Goal: Feedback & Contribution: Leave review/rating

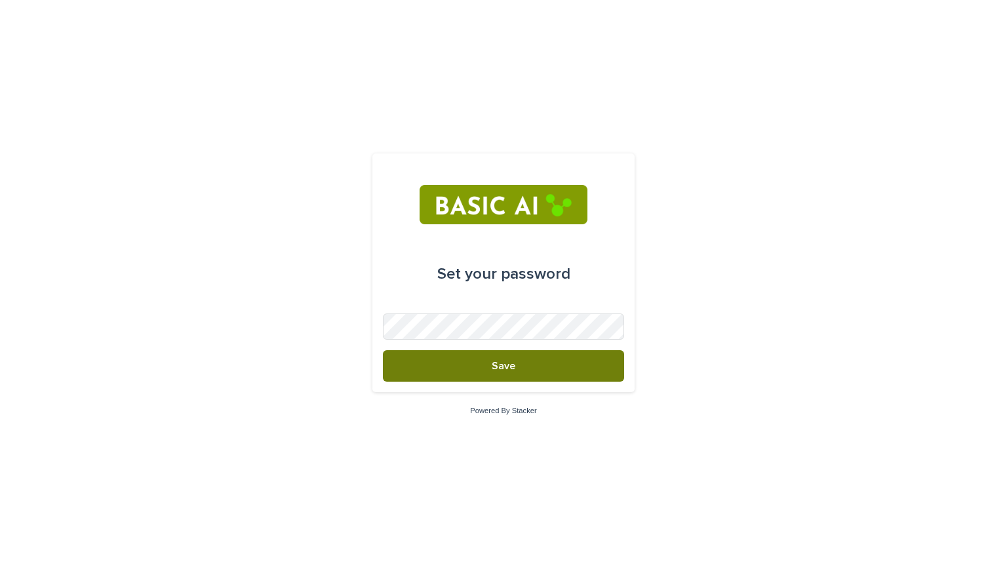
click at [489, 367] on button "Save" at bounding box center [503, 365] width 241 height 31
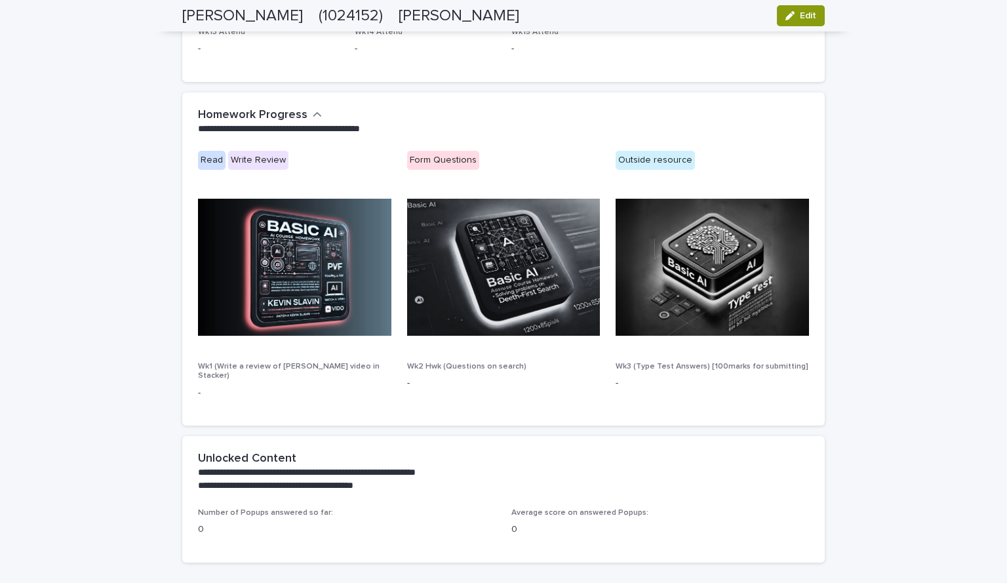
scroll to position [712, 0]
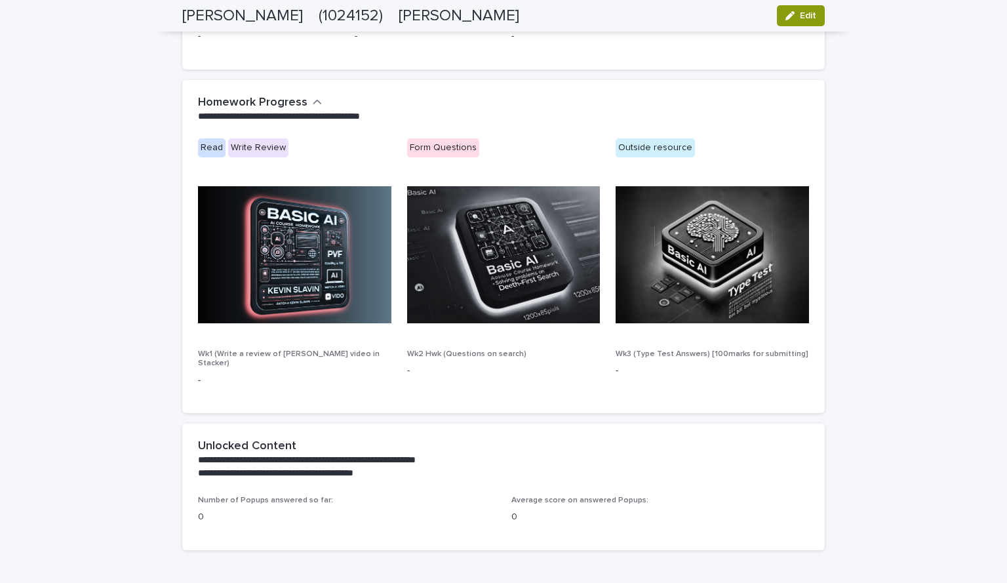
drag, startPoint x: 987, startPoint y: 353, endPoint x: 1004, endPoint y: 358, distance: 17.6
click at [1004, 358] on div "**********" at bounding box center [503, 291] width 1007 height 583
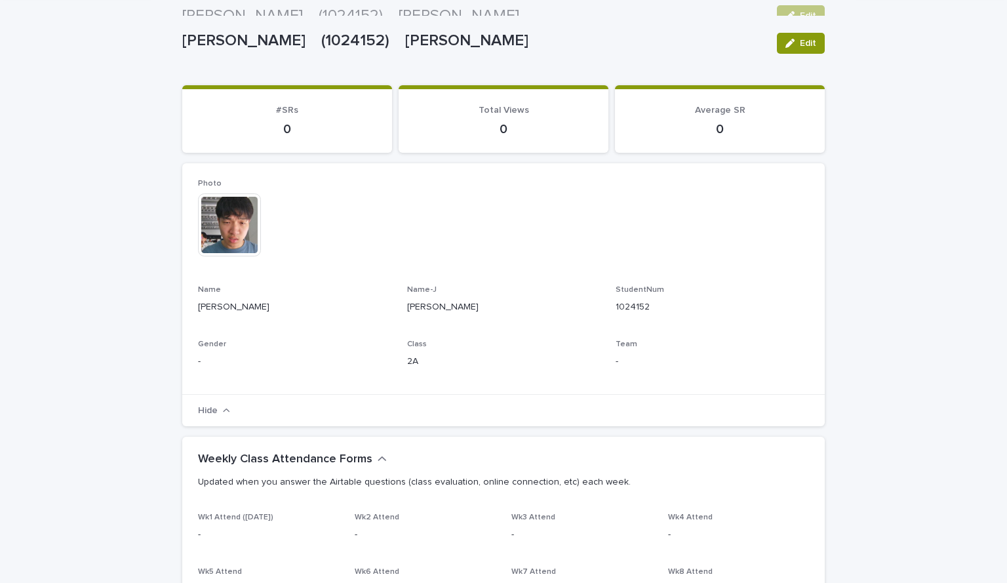
scroll to position [0, 0]
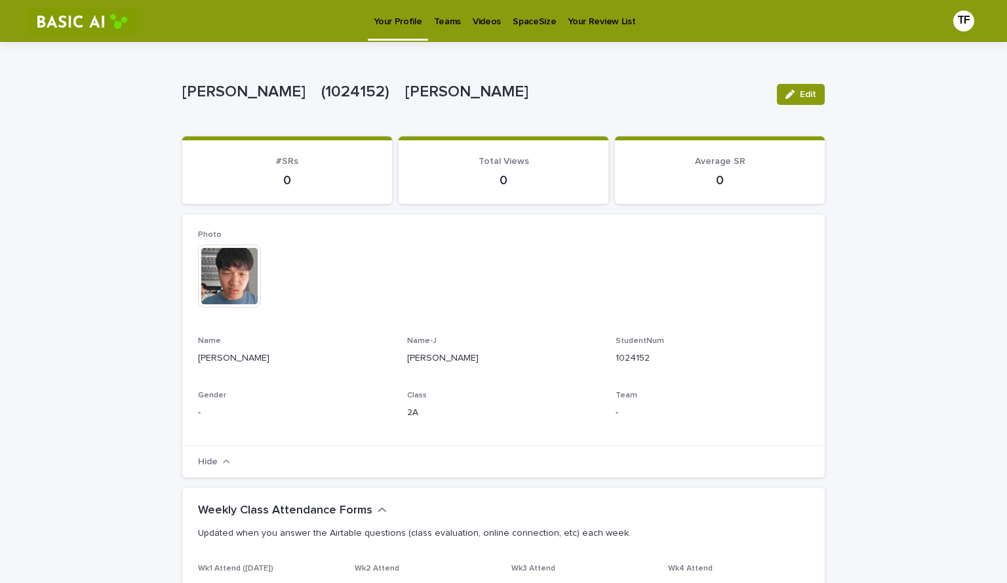
click at [484, 32] on link "Videos" at bounding box center [487, 20] width 40 height 41
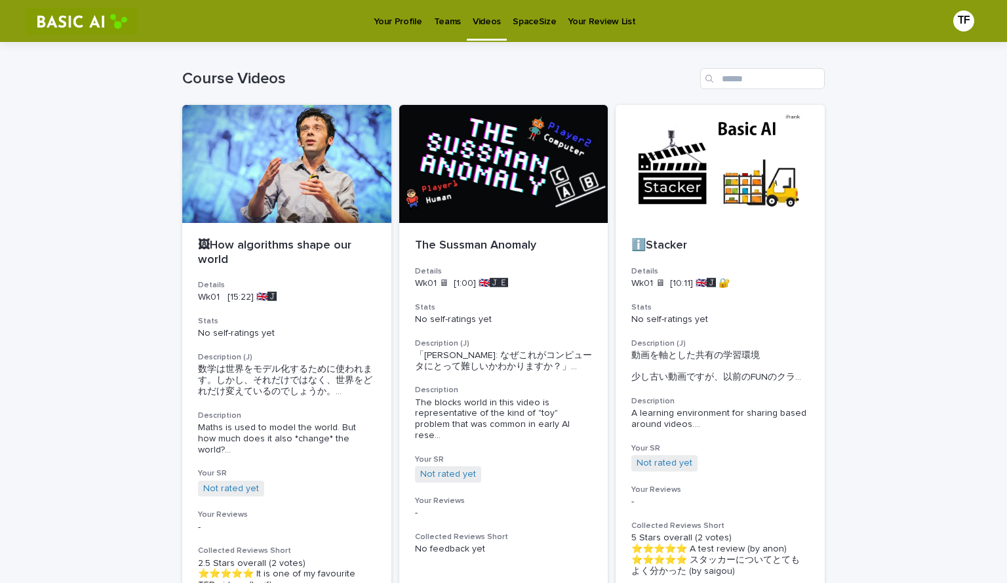
click at [406, 24] on p "Your Profile" at bounding box center [398, 14] width 48 height 28
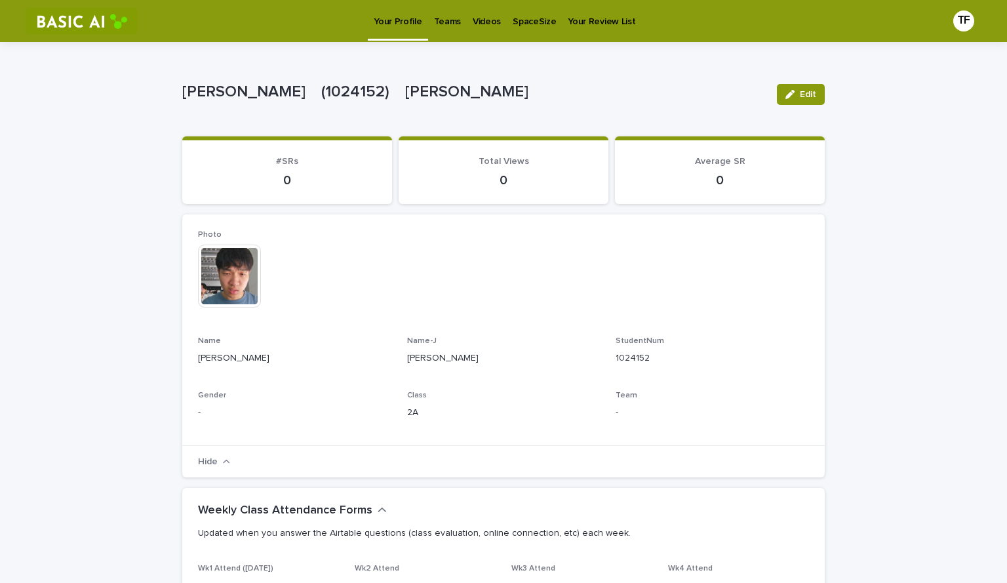
click at [443, 16] on p "Teams" at bounding box center [447, 14] width 27 height 28
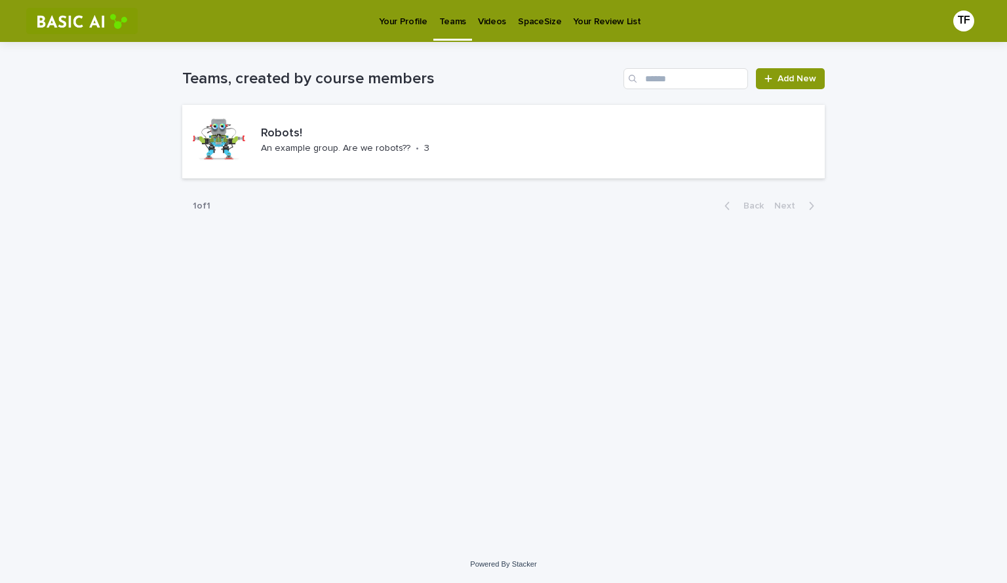
click at [385, 17] on p "Your Profile" at bounding box center [403, 14] width 48 height 28
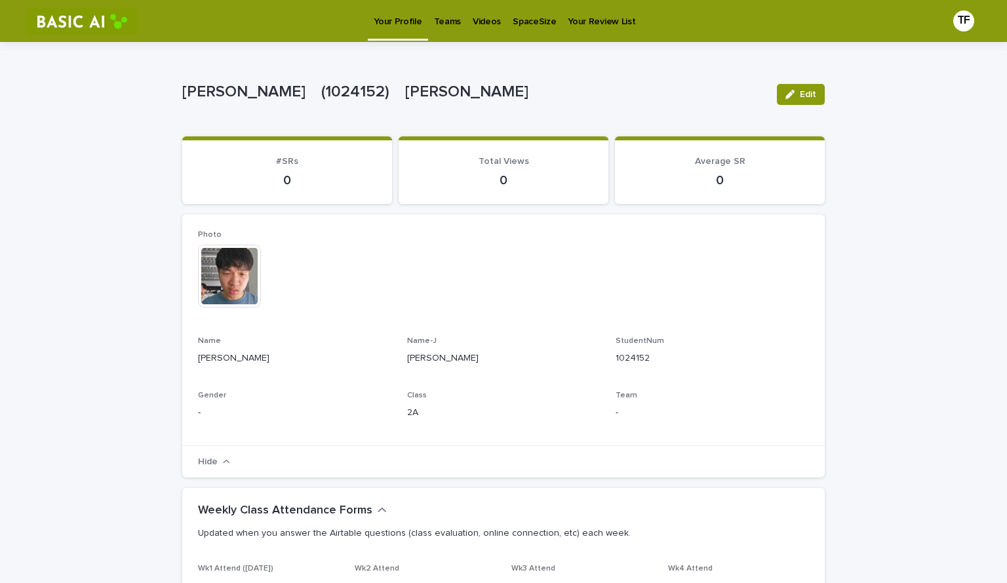
click at [483, 23] on p "Videos" at bounding box center [487, 14] width 28 height 28
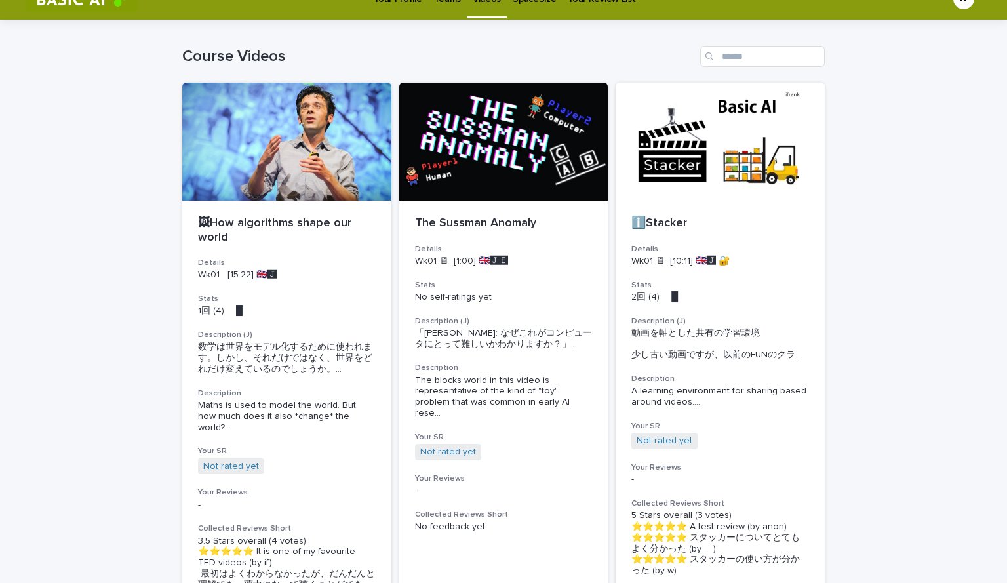
scroll to position [20, 0]
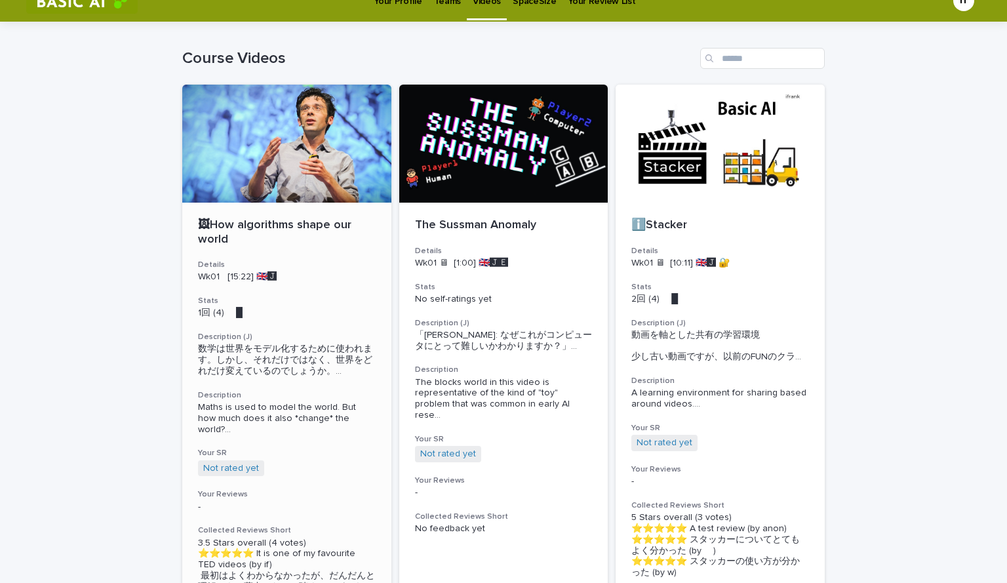
click at [316, 276] on p "Wk01 [15:22] 🇬🇧🅹️" at bounding box center [287, 276] width 178 height 11
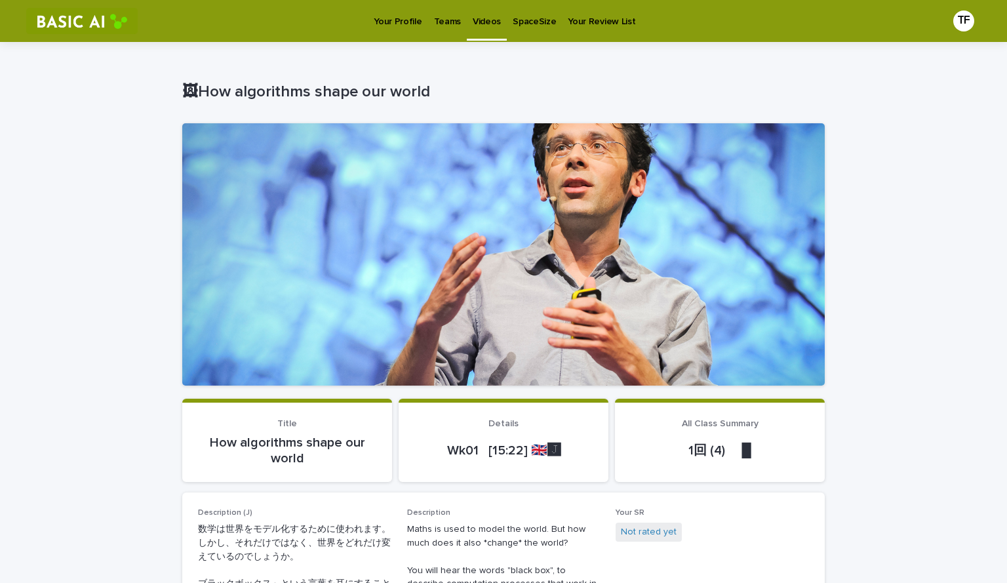
click at [437, 20] on p "Teams" at bounding box center [447, 14] width 27 height 28
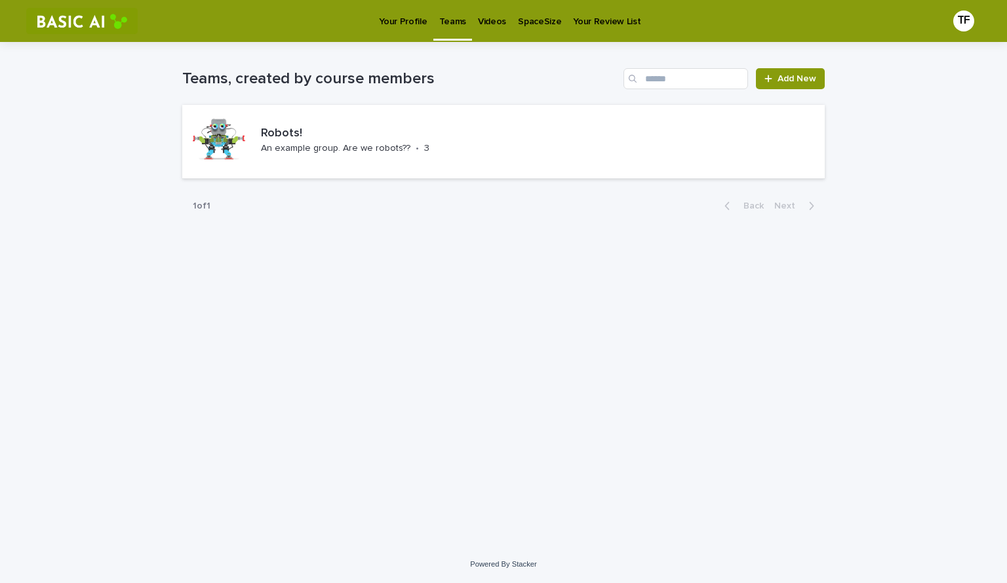
click at [497, 23] on p "Videos" at bounding box center [492, 14] width 28 height 28
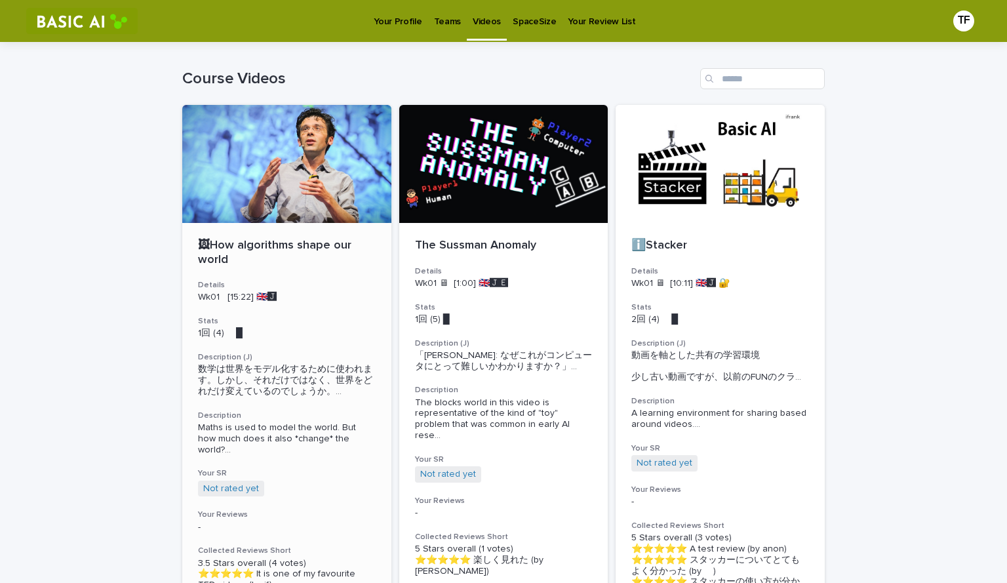
click at [281, 216] on div at bounding box center [286, 164] width 209 height 118
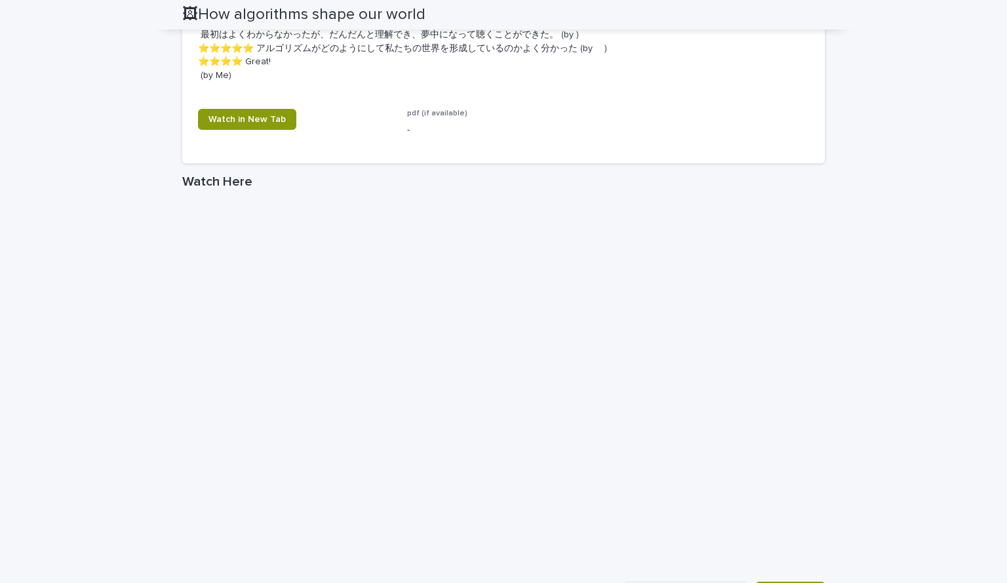
scroll to position [801, 0]
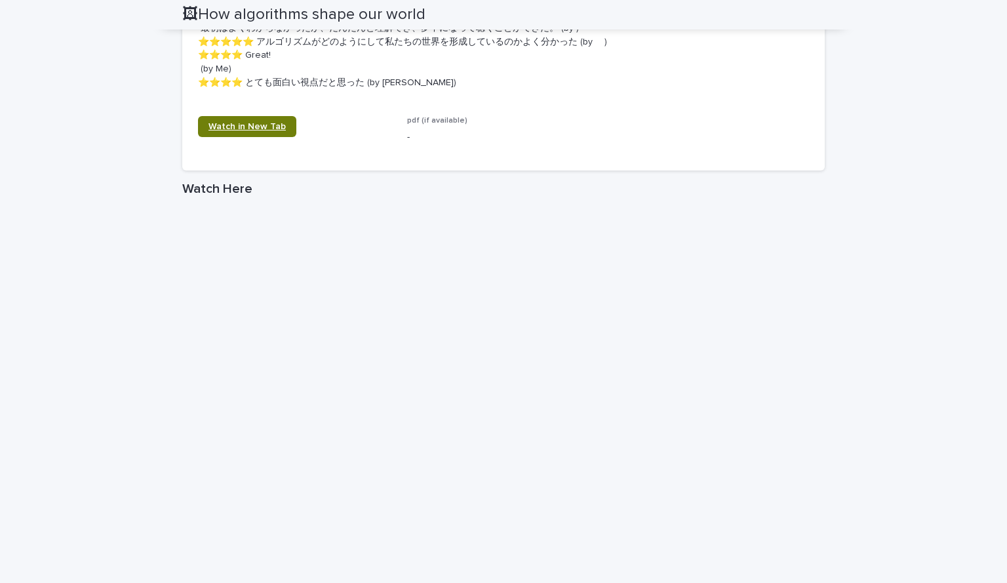
click at [273, 122] on span "Watch in New Tab" at bounding box center [246, 126] width 77 height 9
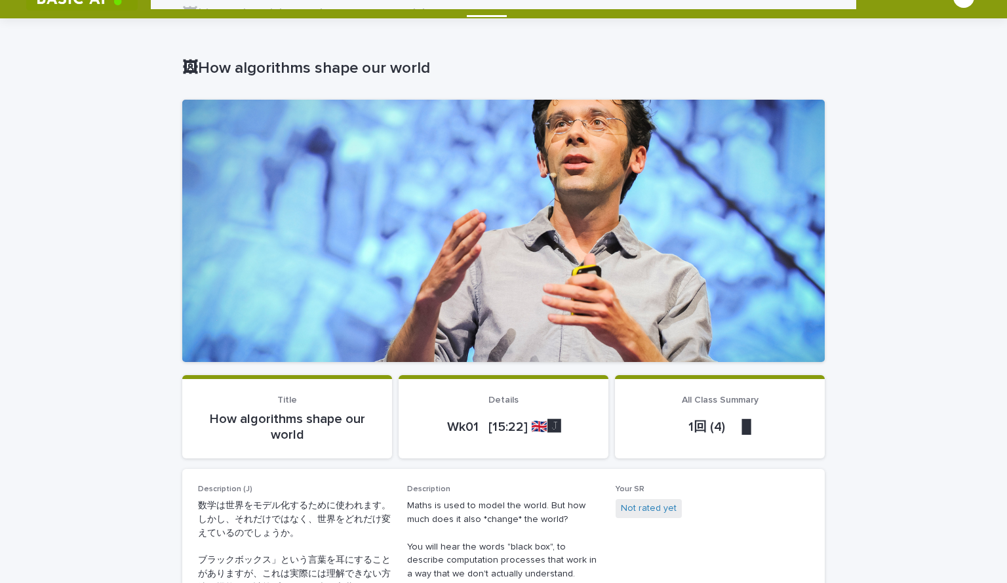
scroll to position [7, 0]
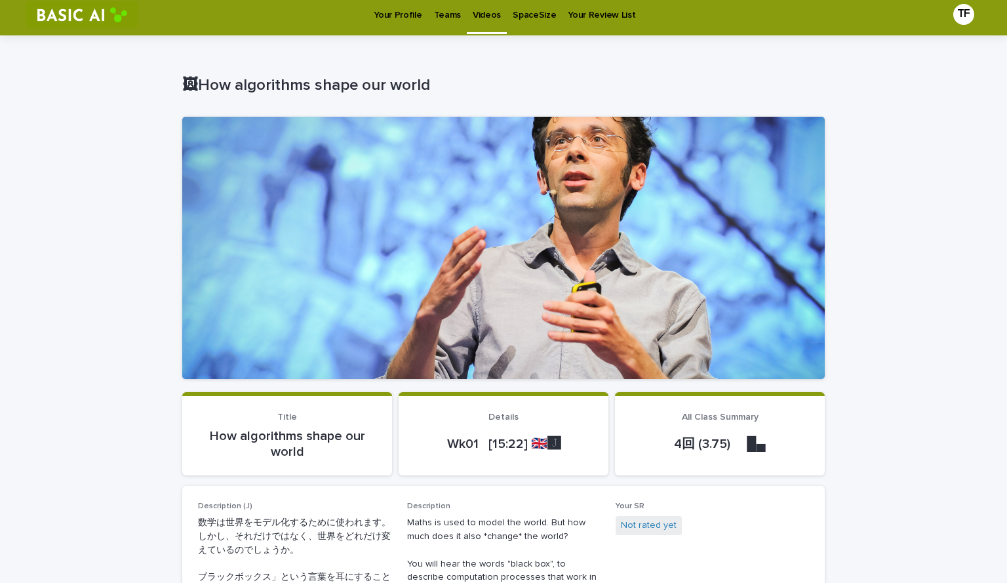
click at [387, 11] on p "Your Profile" at bounding box center [398, 7] width 48 height 28
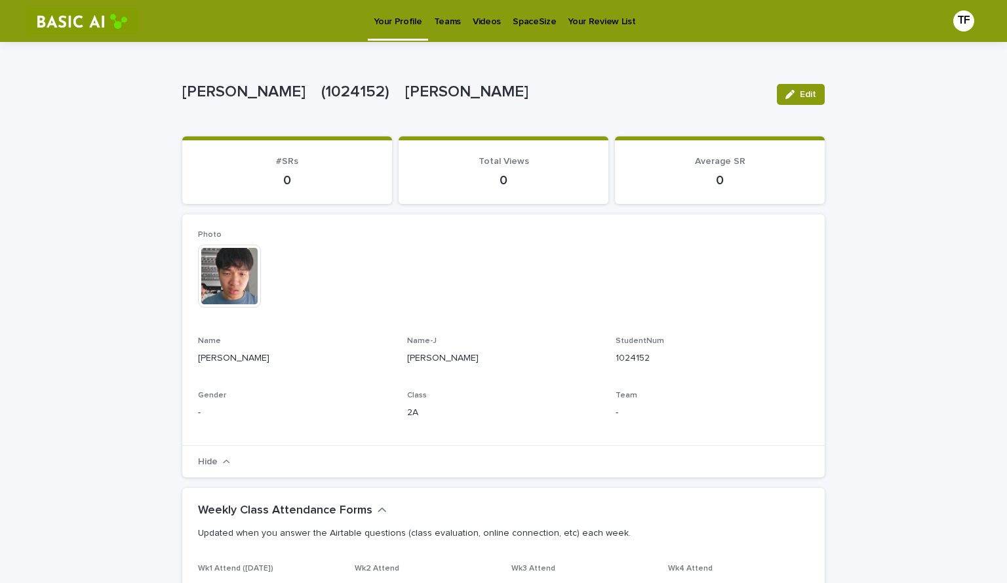
click at [483, 31] on link "Videos" at bounding box center [487, 20] width 40 height 41
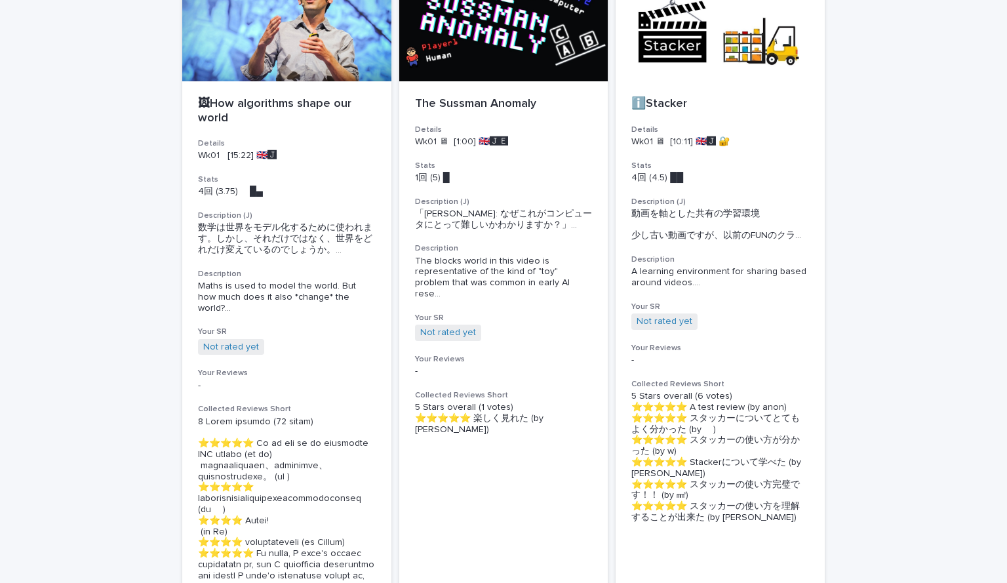
scroll to position [96, 0]
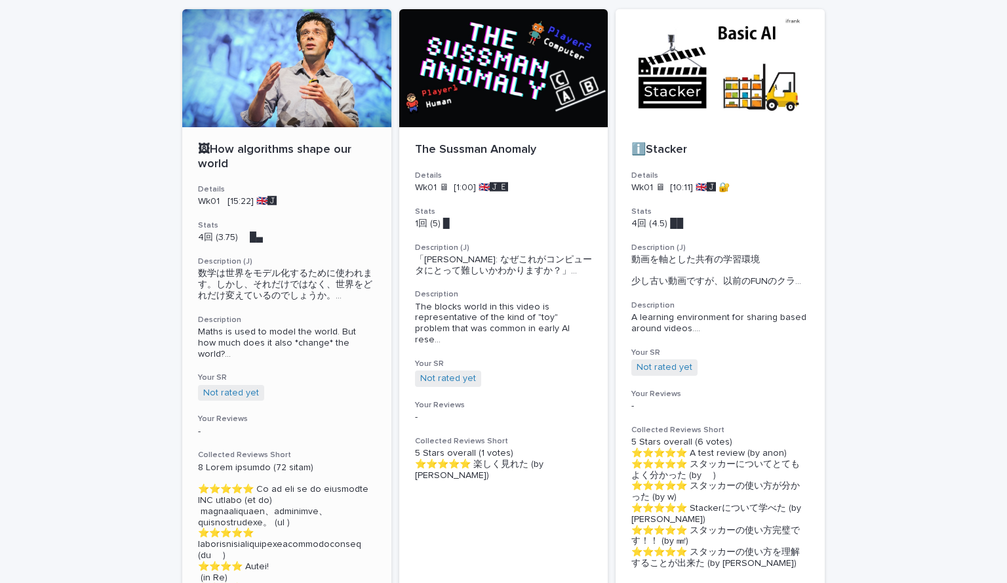
click at [293, 147] on p "🖼How algorithms shape our world" at bounding box center [287, 157] width 178 height 28
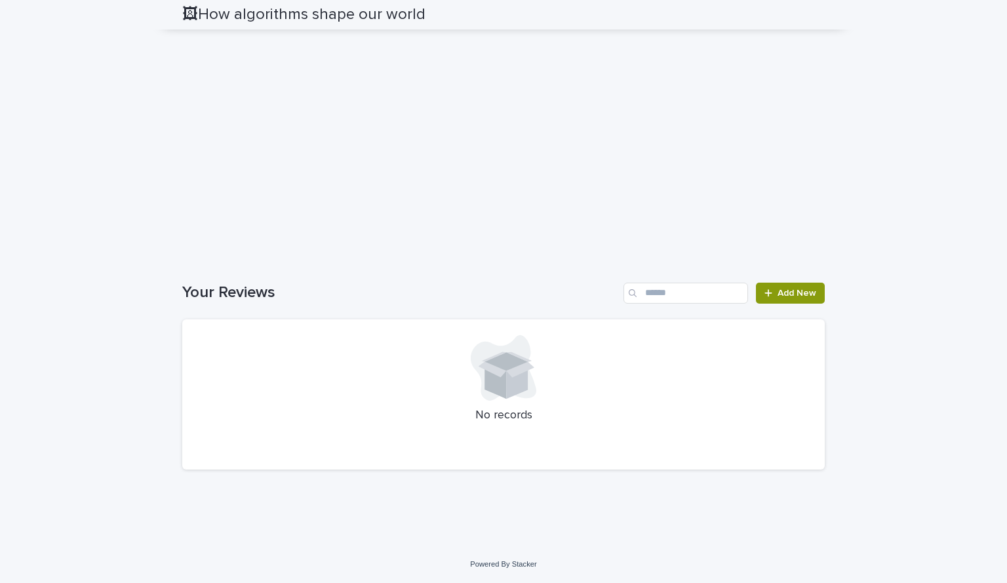
scroll to position [1340, 0]
click at [471, 400] on icon at bounding box center [504, 368] width 66 height 66
click at [817, 303] on link "Add New" at bounding box center [790, 292] width 69 height 21
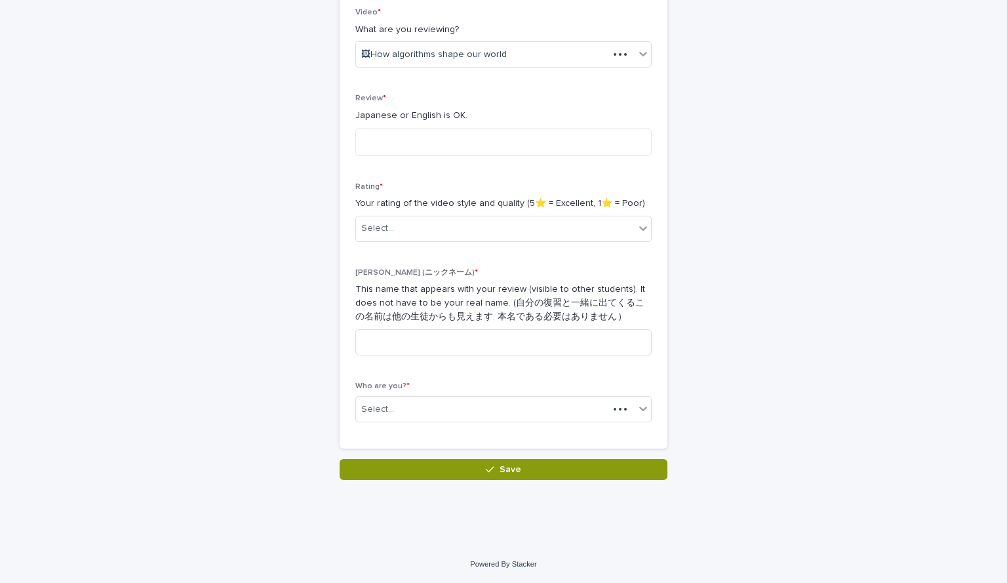
scroll to position [229, 0]
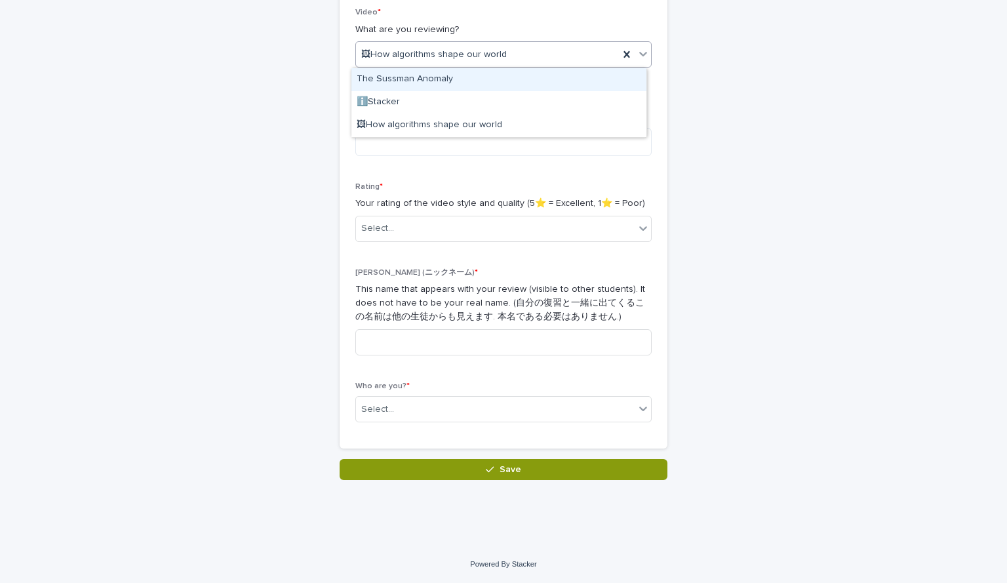
click at [537, 63] on div "🖼How algorithms shape our world" at bounding box center [487, 55] width 263 height 22
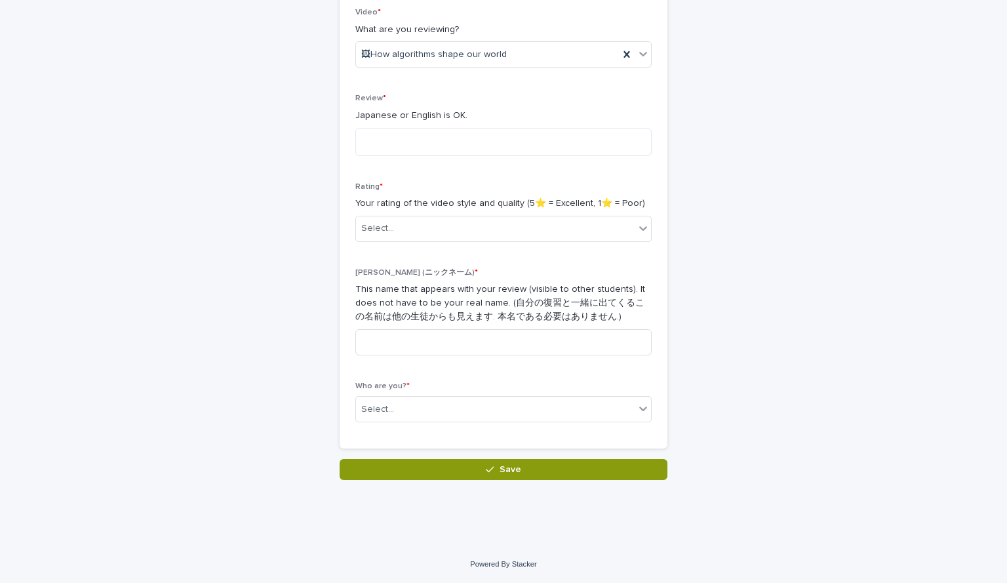
click at [699, 54] on div "Reviews: Thanks for Adding Loading... Saving… Loading... Saving… Loading... Sav…" at bounding box center [503, 146] width 642 height 667
click at [421, 146] on textarea at bounding box center [503, 142] width 296 height 28
type textarea "*********"
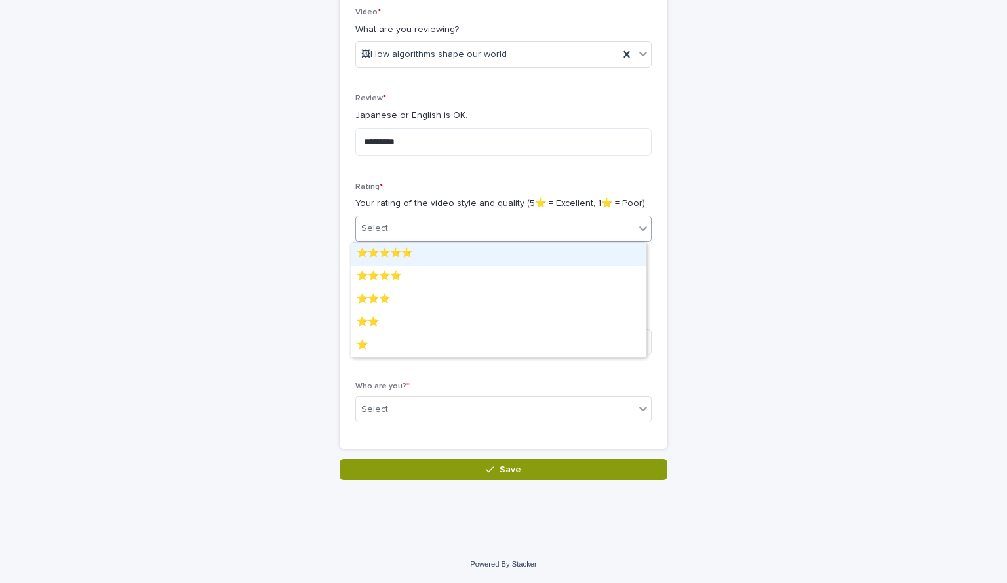
click at [499, 225] on div "Select..." at bounding box center [495, 229] width 279 height 22
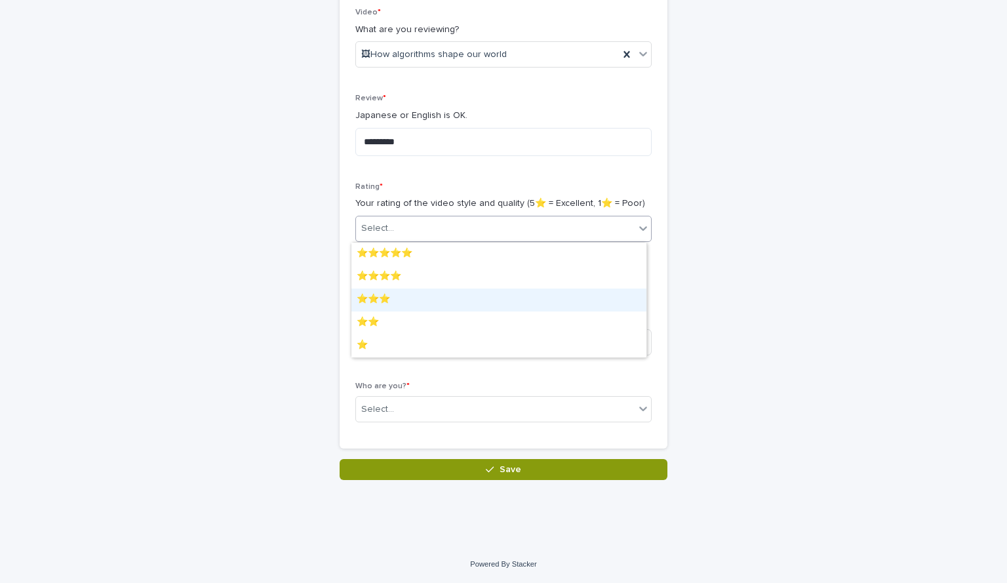
click at [478, 290] on div "⭐️⭐️⭐️" at bounding box center [498, 299] width 295 height 23
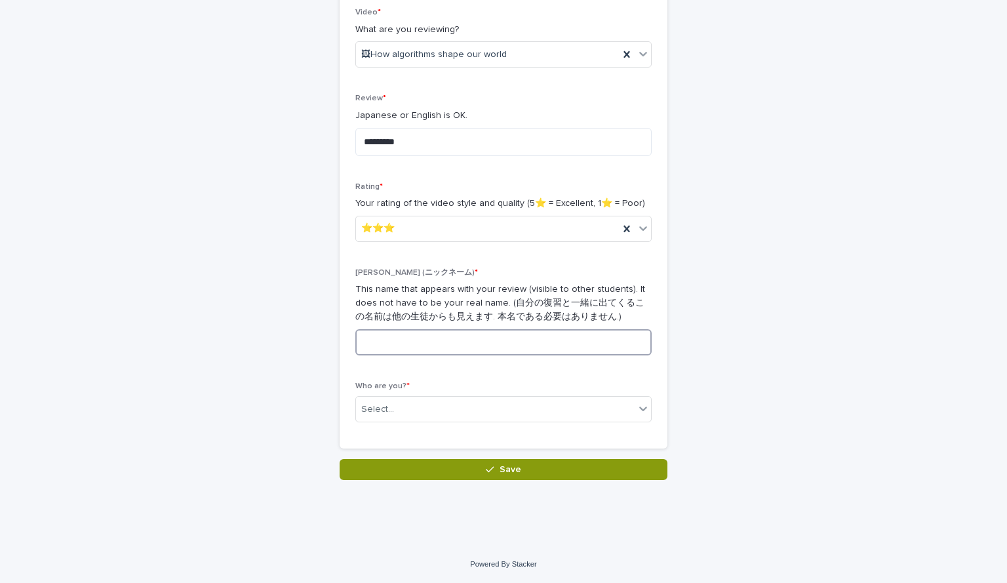
click at [409, 332] on input at bounding box center [503, 342] width 296 height 26
type input "**"
click at [396, 394] on div "Who are you? * Select..." at bounding box center [503, 406] width 296 height 51
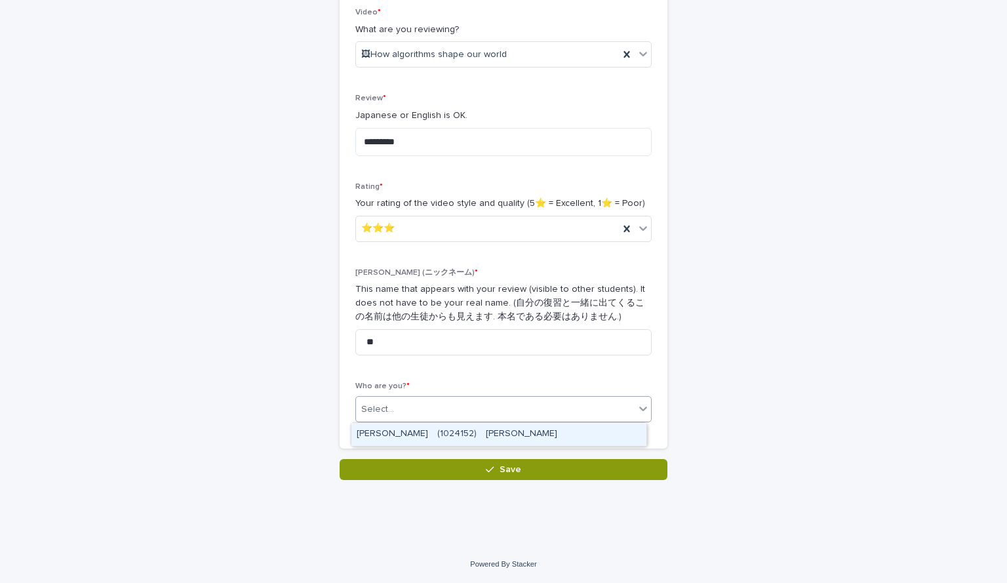
click at [396, 403] on div "Select..." at bounding box center [495, 409] width 279 height 22
click at [399, 428] on div "[PERSON_NAME]　(1024152)　[PERSON_NAME]" at bounding box center [498, 434] width 295 height 23
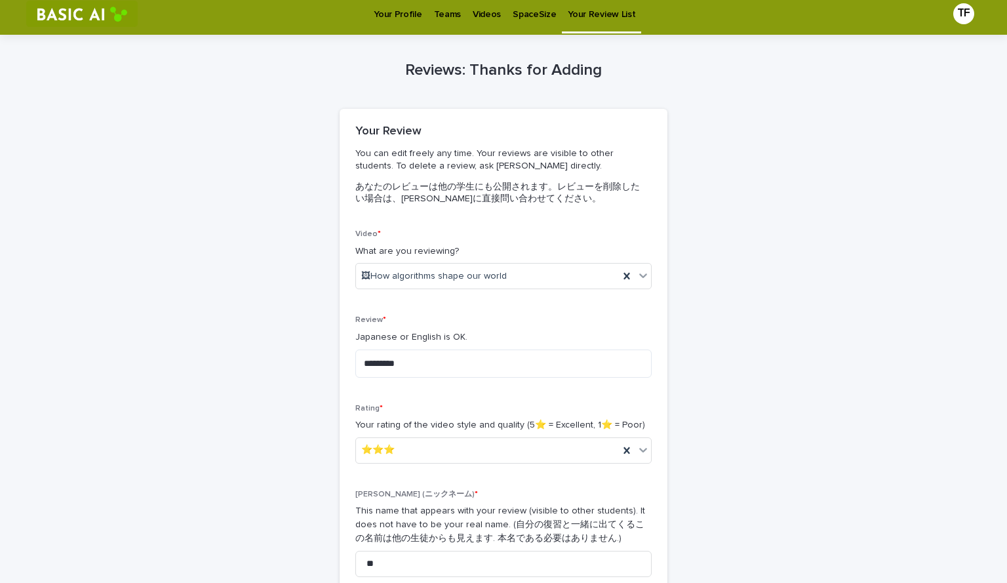
scroll to position [0, 0]
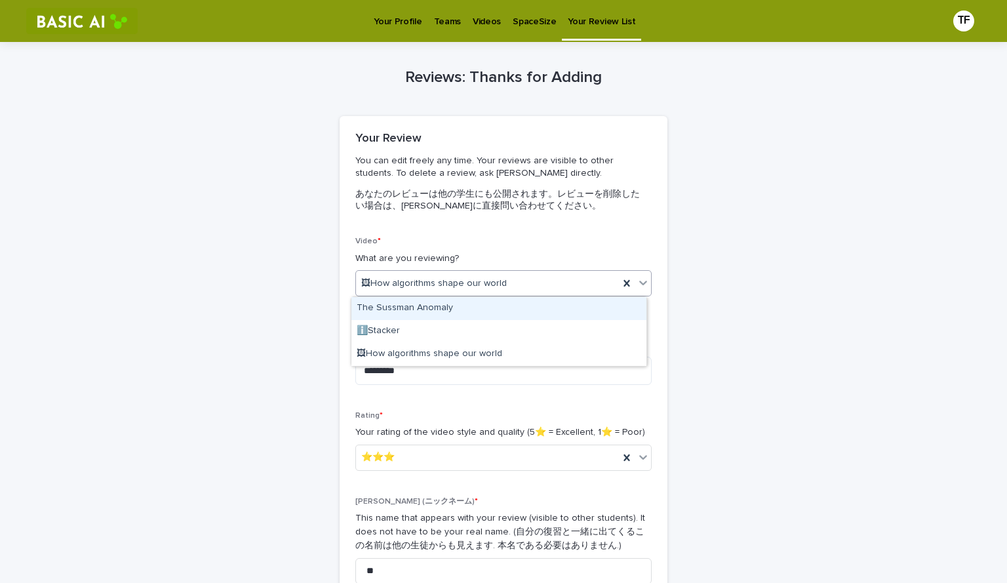
click at [508, 311] on div "The Sussman Anomaly" at bounding box center [498, 308] width 295 height 23
click at [514, 286] on div "The Sussman Anomaly" at bounding box center [487, 284] width 263 height 22
click at [499, 305] on div "The Sussman Anomaly" at bounding box center [498, 308] width 295 height 23
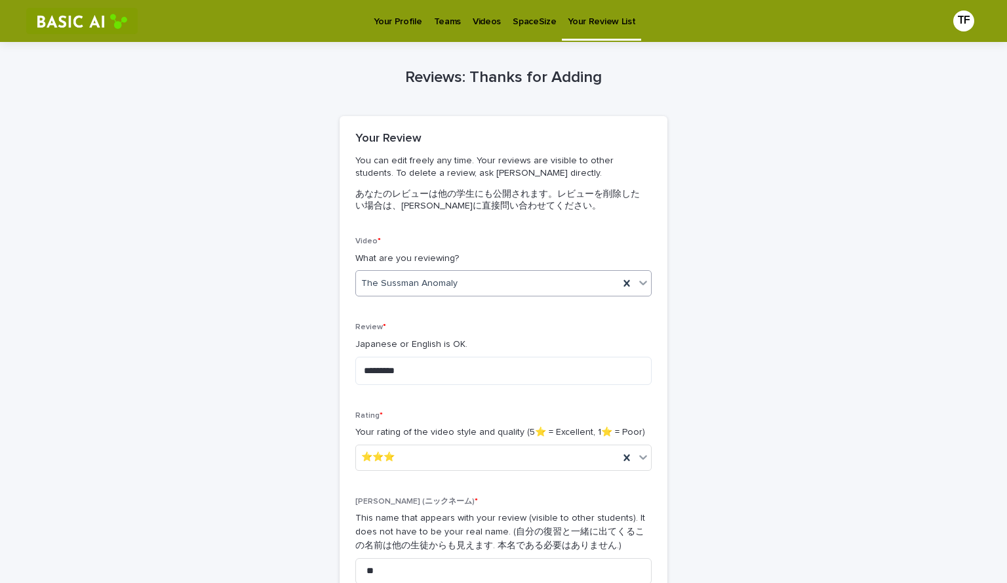
scroll to position [229, 0]
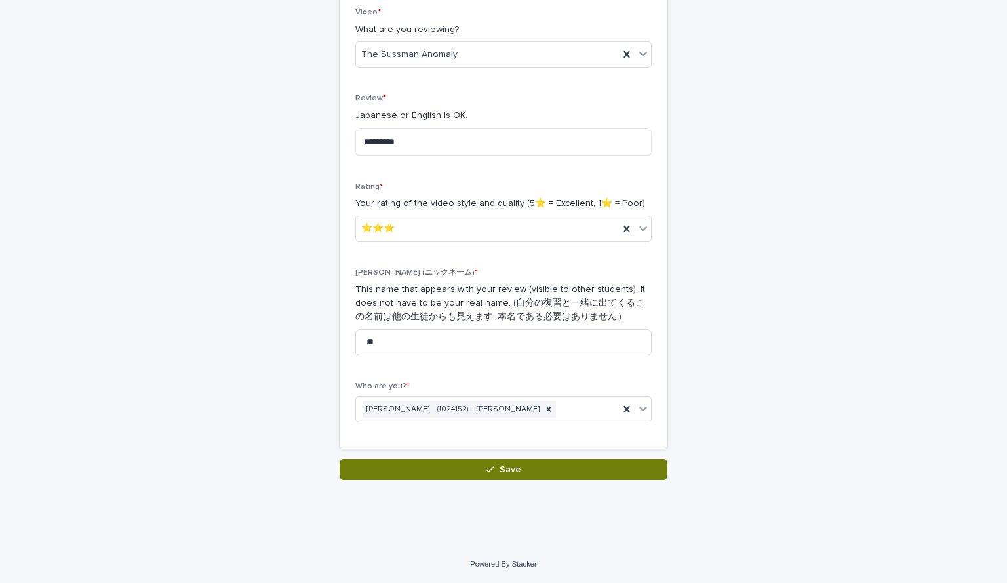
click at [589, 461] on button "Save" at bounding box center [504, 469] width 328 height 21
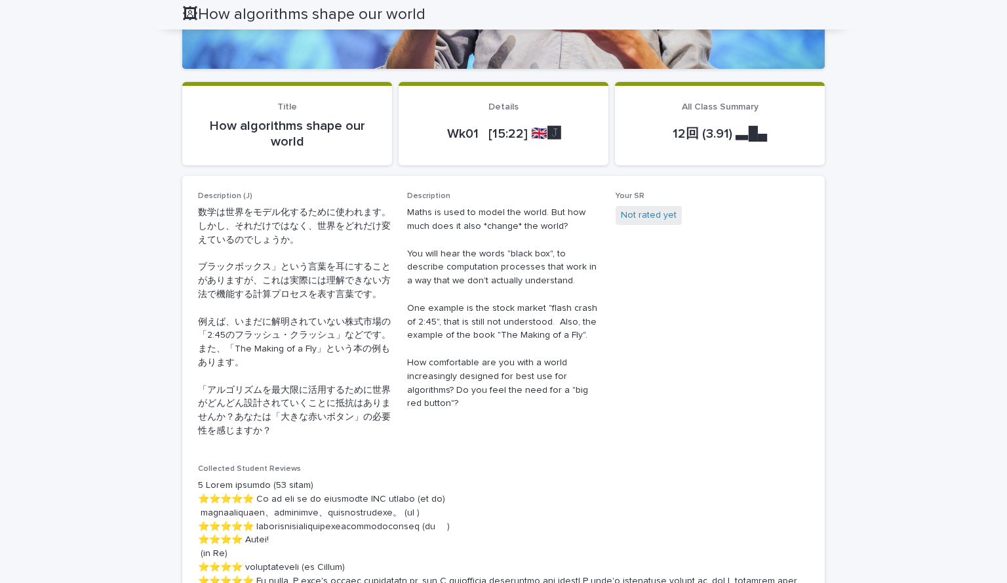
scroll to position [300, 0]
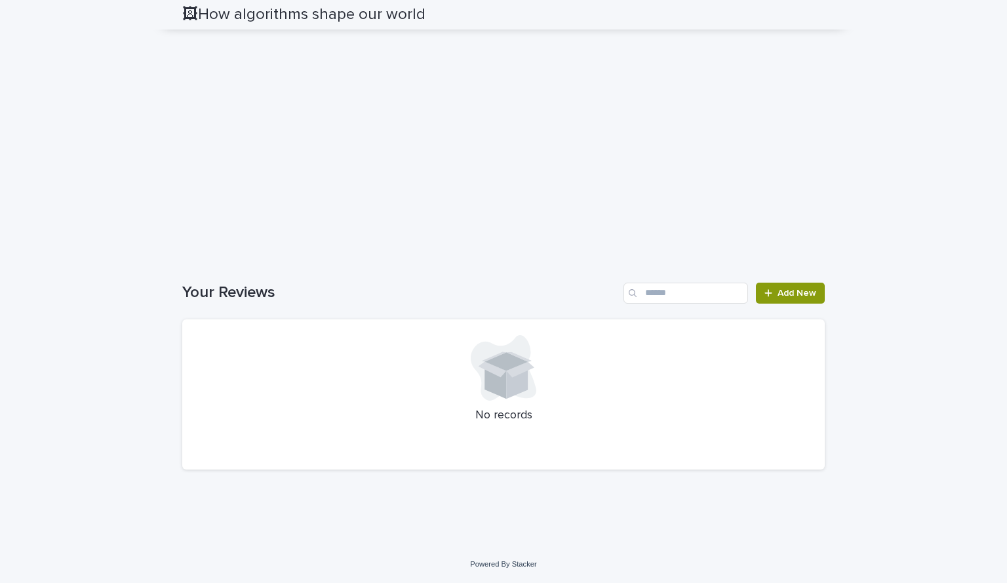
scroll to position [1410, 0]
click at [678, 381] on div at bounding box center [503, 368] width 611 height 66
click at [770, 298] on div at bounding box center [770, 292] width 13 height 9
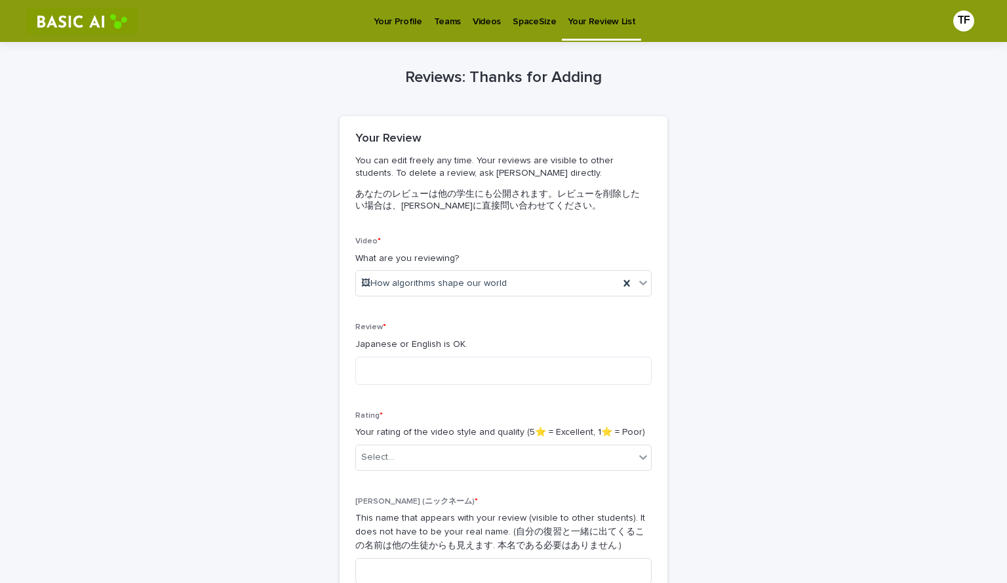
click at [591, 22] on p "Your Review List" at bounding box center [602, 14] width 68 height 28
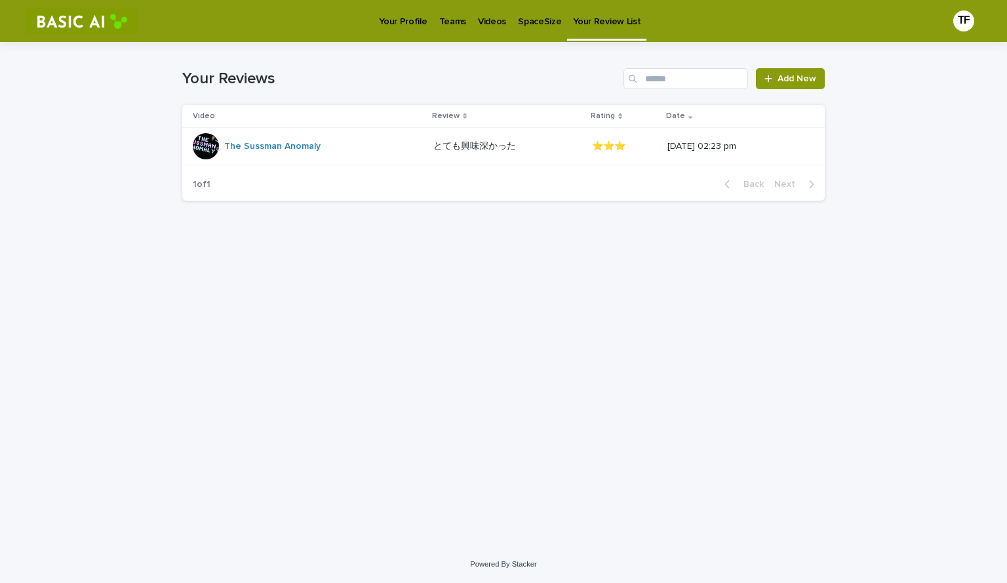
click at [484, 26] on p "Videos" at bounding box center [492, 14] width 28 height 28
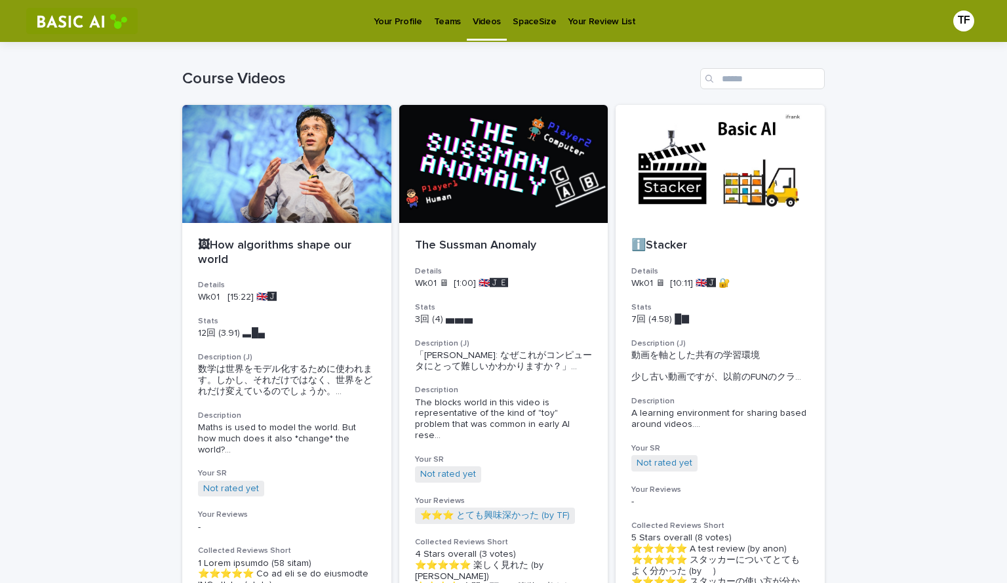
click at [437, 14] on p "Teams" at bounding box center [447, 14] width 27 height 28
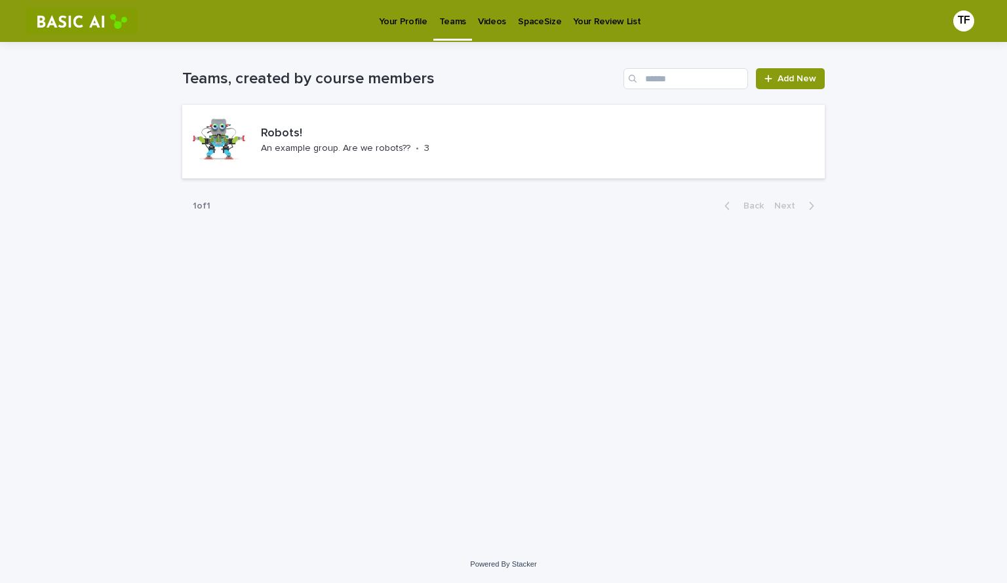
click at [495, 18] on p "Videos" at bounding box center [492, 14] width 28 height 28
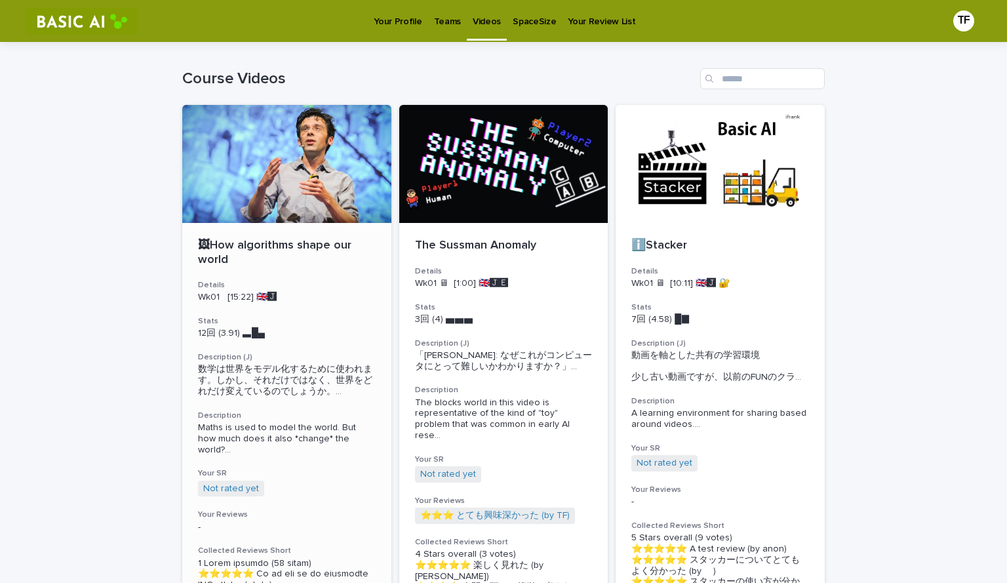
click at [327, 406] on div "🖼How algorithms shape our world Details Wk01 [15:22] 🇬🇧🅹️ Stats 12回 (3.91) ▃█▄　…" at bounding box center [286, 552] width 209 height 659
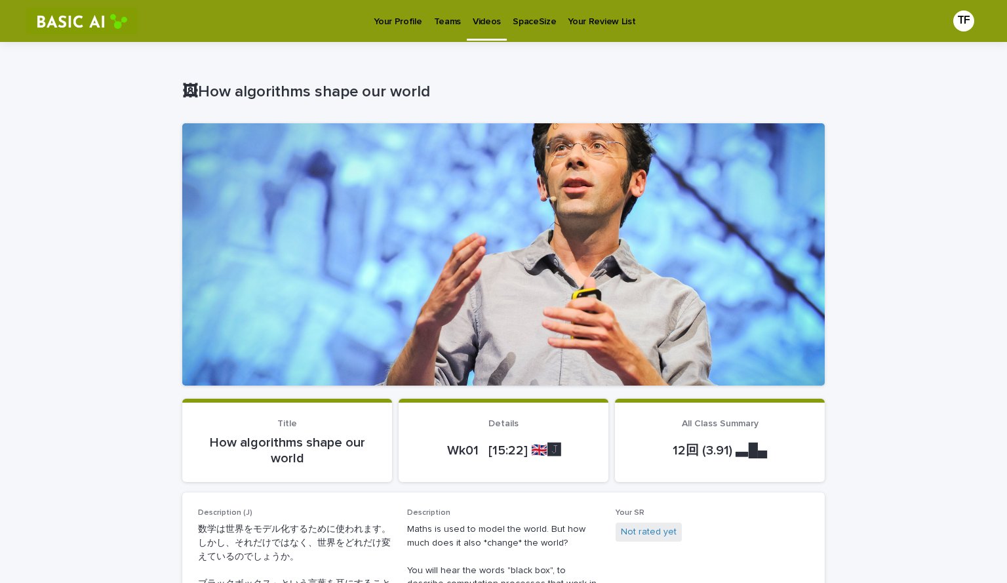
click at [450, 24] on p "Teams" at bounding box center [447, 14] width 27 height 28
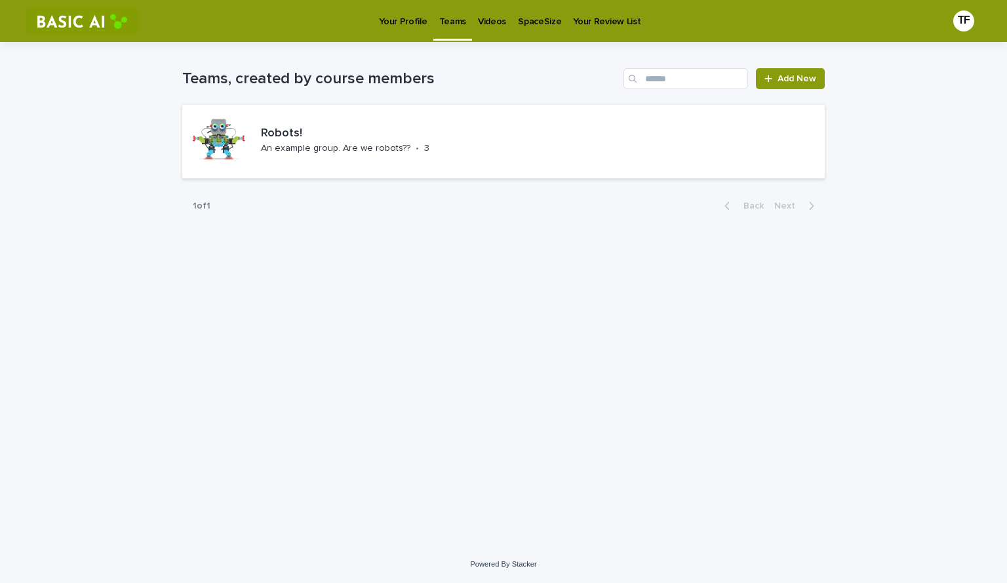
click at [472, 24] on div "Videos" at bounding box center [492, 14] width 40 height 28
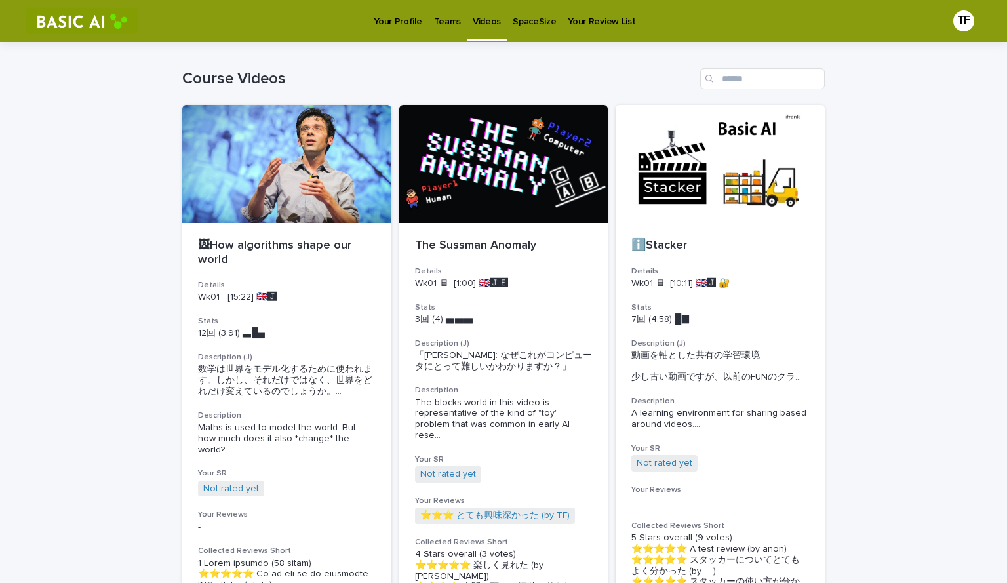
click at [473, 24] on p "Videos" at bounding box center [487, 14] width 28 height 28
click at [802, 296] on div "ℹ️Stacker Details Wk01 🖥 [10:11] 🇬🇧🅹️ 🔐 Stats 7回 (4.58) █▉　　　 Description (J) 動…" at bounding box center [719, 485] width 209 height 524
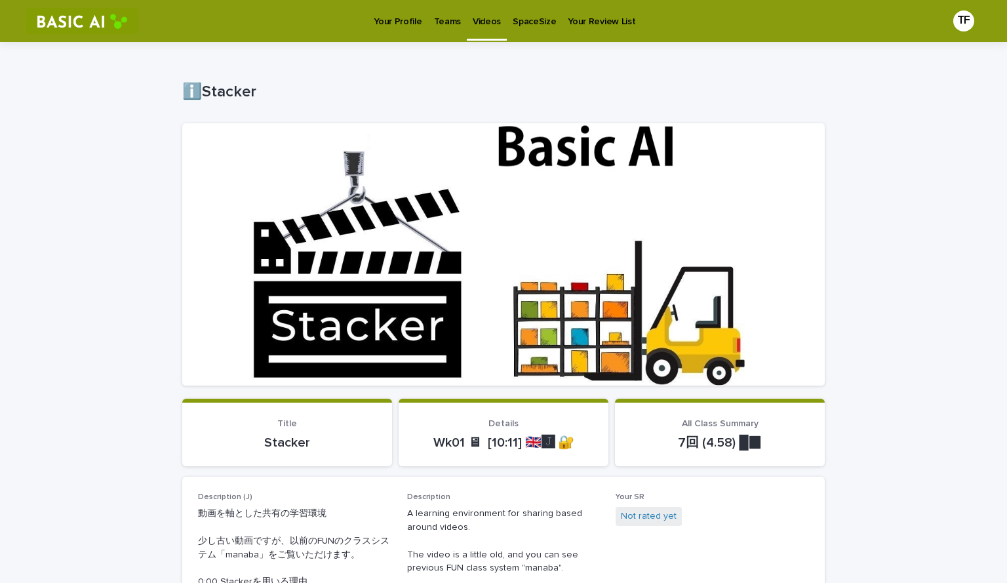
click at [475, 261] on div at bounding box center [503, 254] width 642 height 262
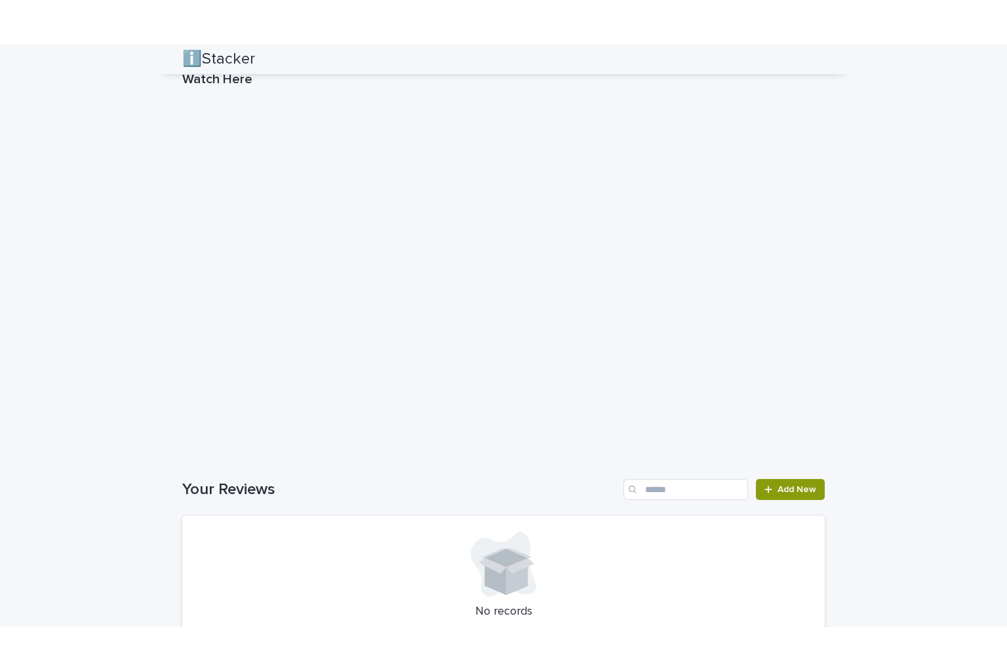
scroll to position [1077, 0]
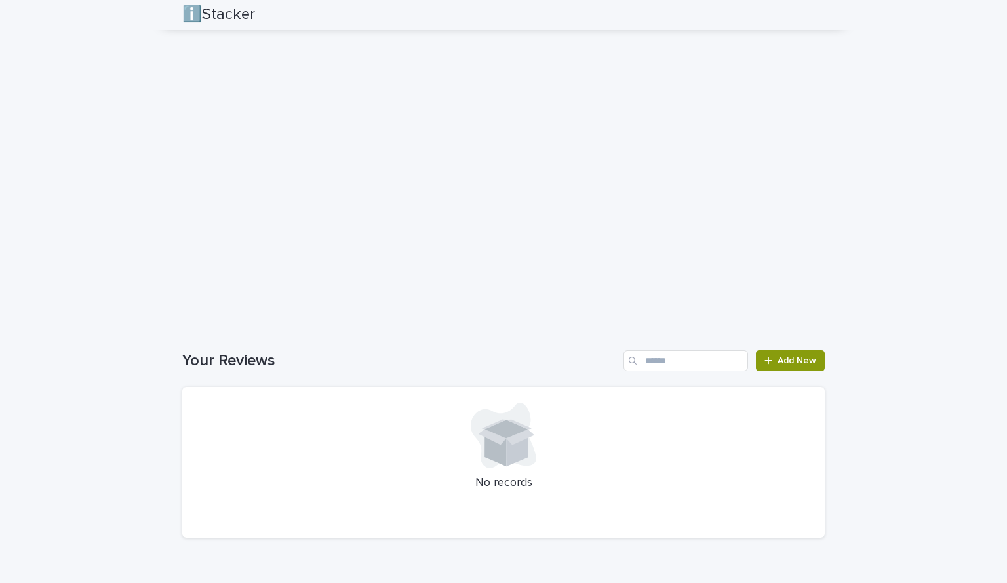
scroll to position [1350, 0]
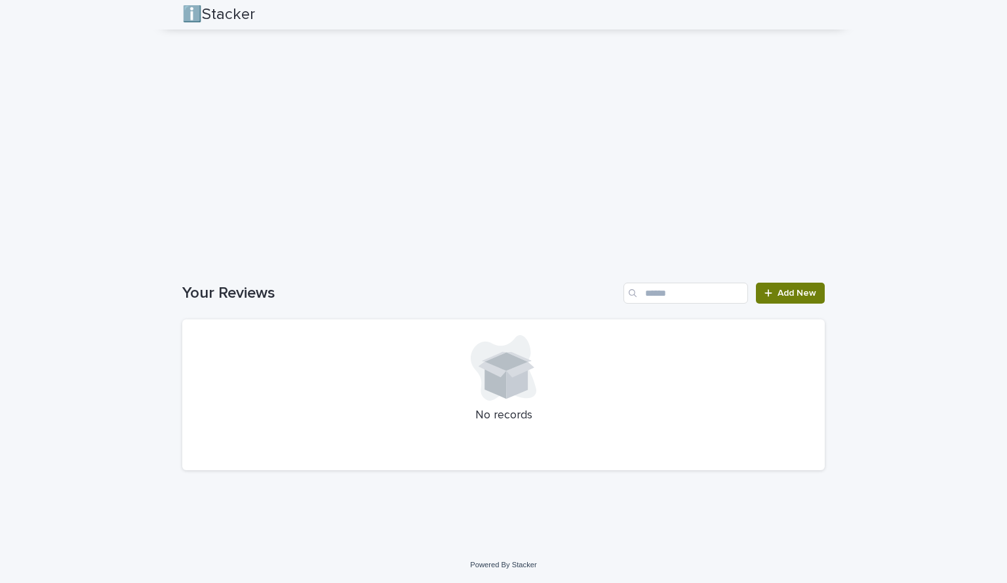
click at [779, 288] on span "Add New" at bounding box center [796, 292] width 39 height 9
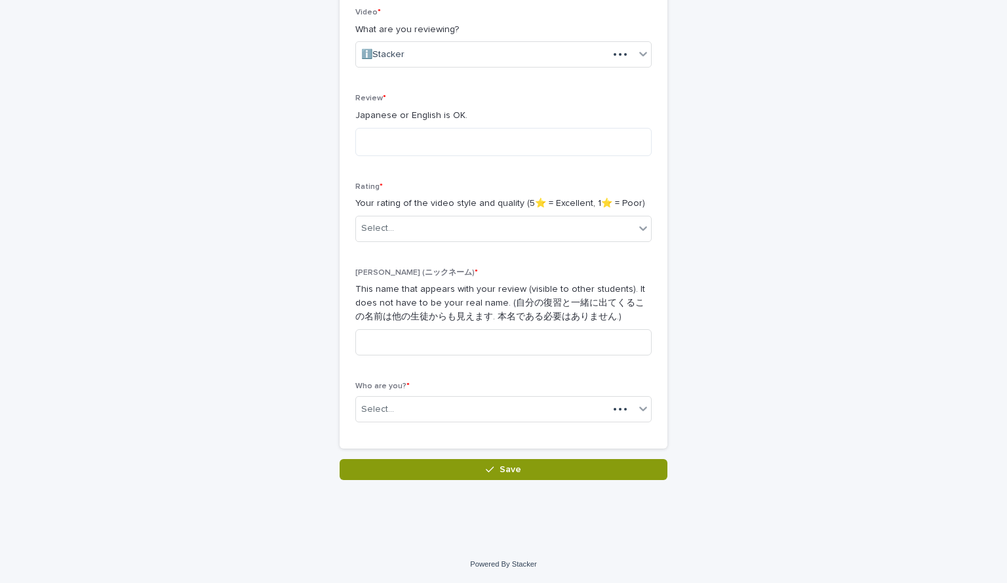
scroll to position [229, 0]
click at [479, 155] on textarea at bounding box center [503, 142] width 296 height 28
type textarea "**********"
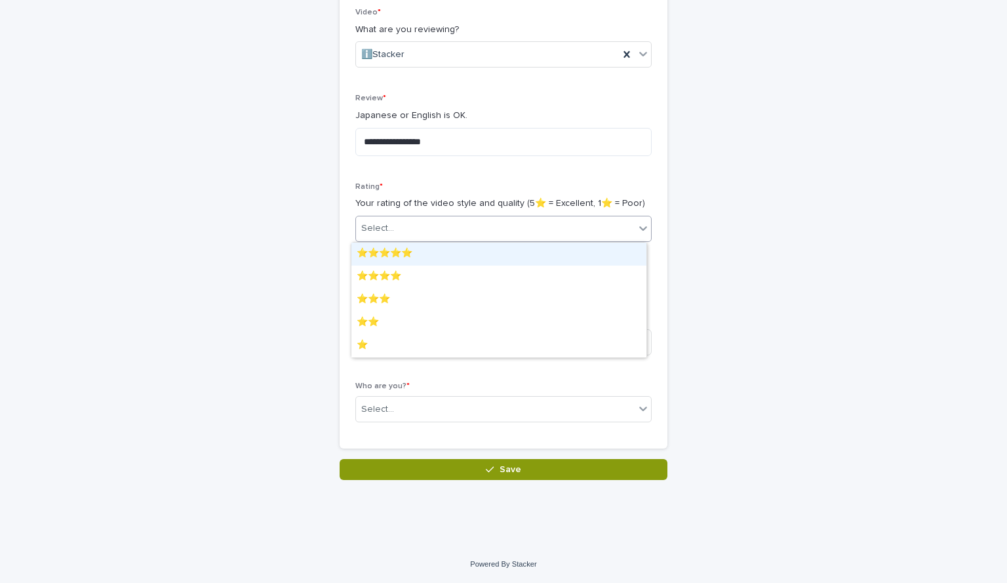
click at [478, 218] on div "Select..." at bounding box center [495, 229] width 279 height 22
click at [469, 260] on div "⭐️⭐️⭐️⭐️⭐️" at bounding box center [498, 254] width 295 height 23
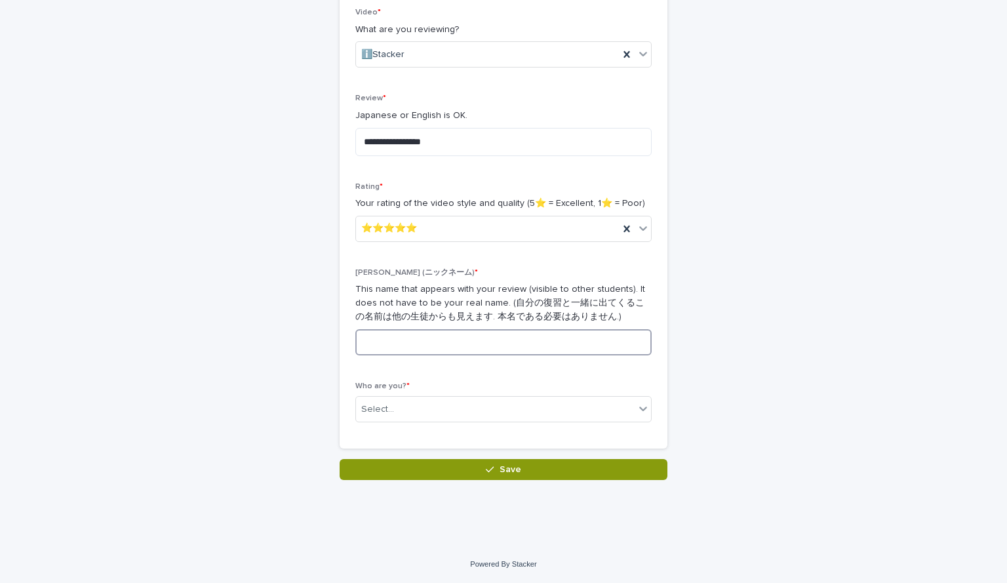
click at [440, 345] on input at bounding box center [503, 342] width 296 height 26
type input "**"
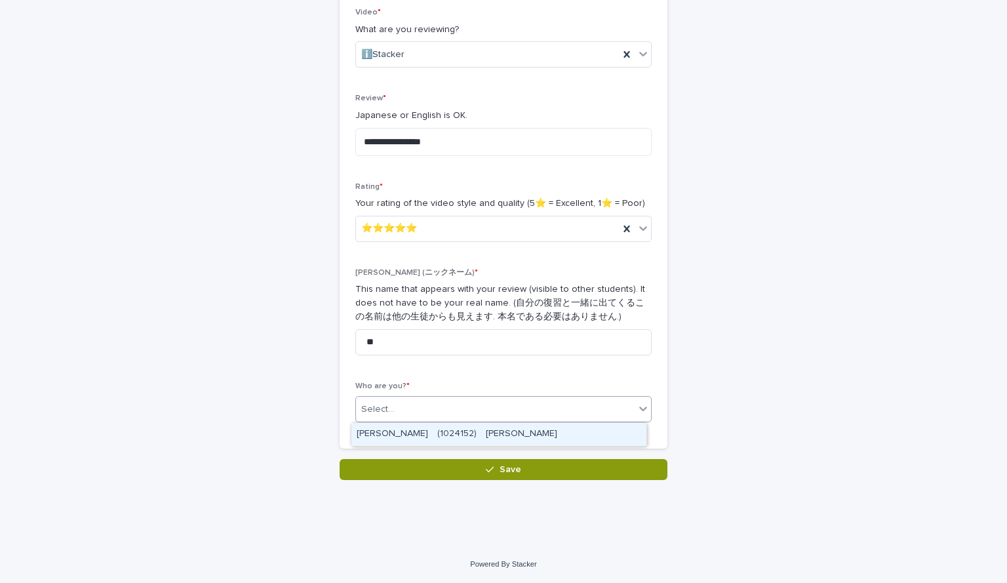
click at [406, 416] on div "Select..." at bounding box center [495, 409] width 279 height 22
click at [414, 435] on div "[PERSON_NAME]　(1024152)　[PERSON_NAME]" at bounding box center [498, 434] width 295 height 23
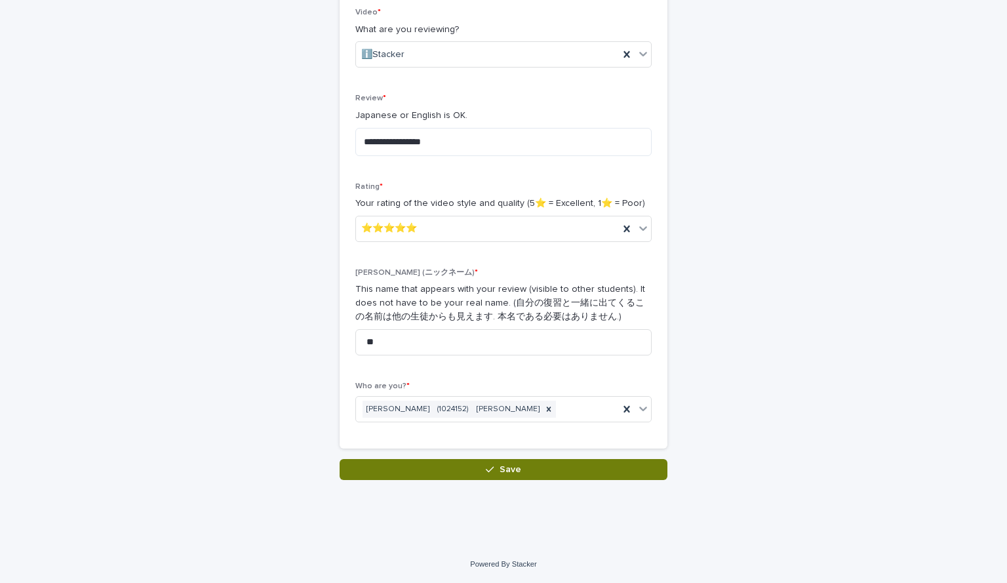
click at [427, 463] on button "Save" at bounding box center [504, 469] width 328 height 21
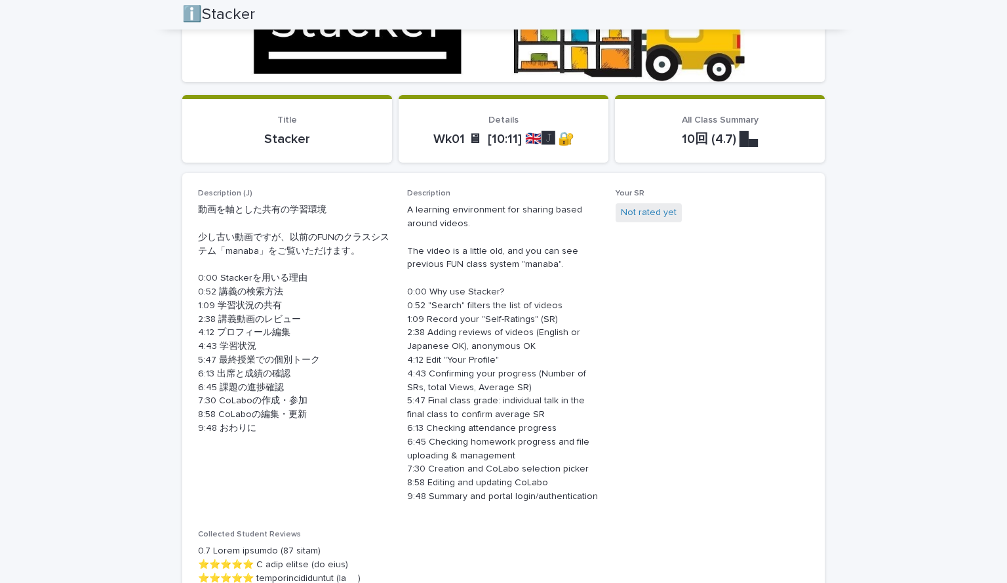
scroll to position [294, 0]
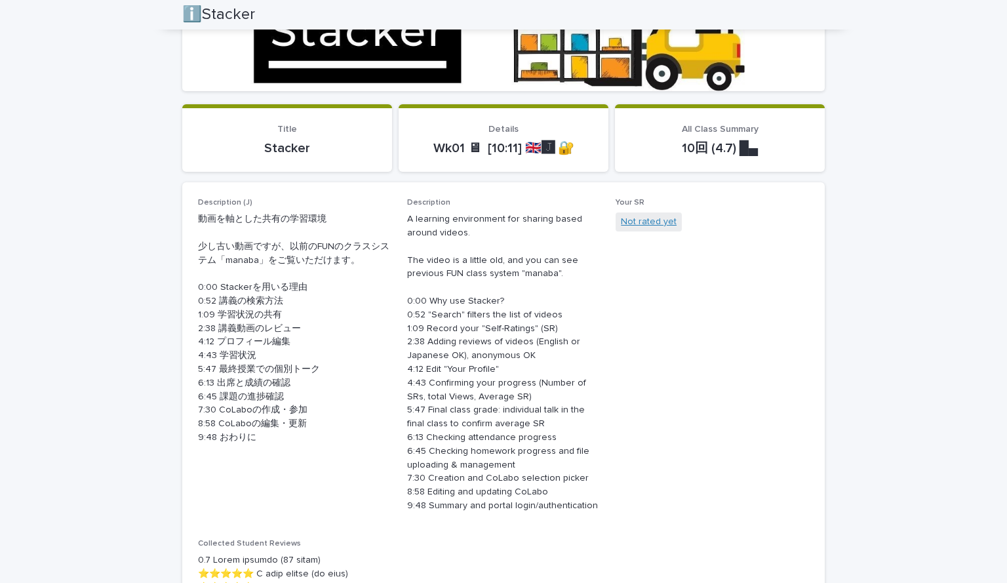
click at [647, 223] on link "Not rated yet" at bounding box center [649, 222] width 56 height 14
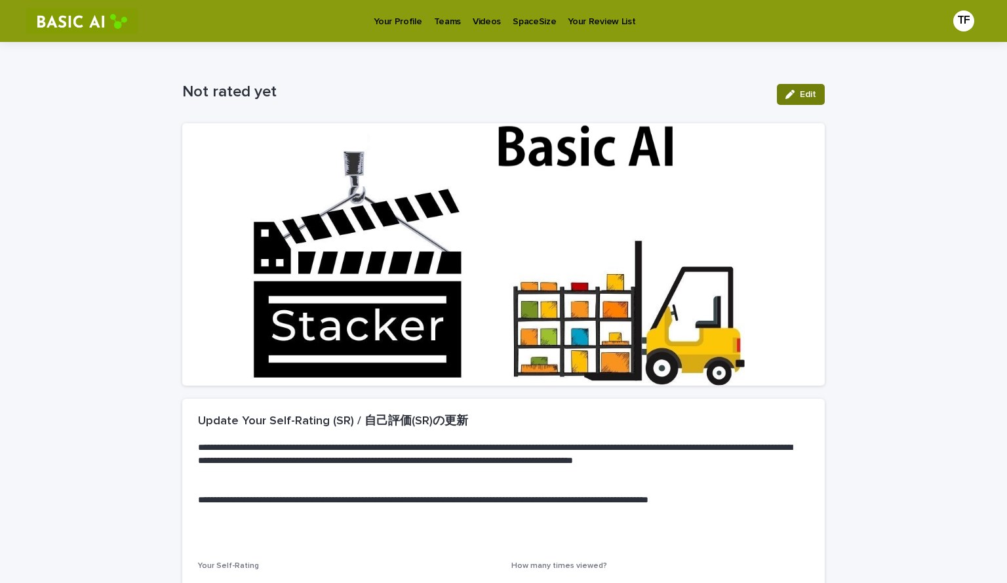
click at [785, 91] on icon "button" at bounding box center [789, 94] width 9 height 9
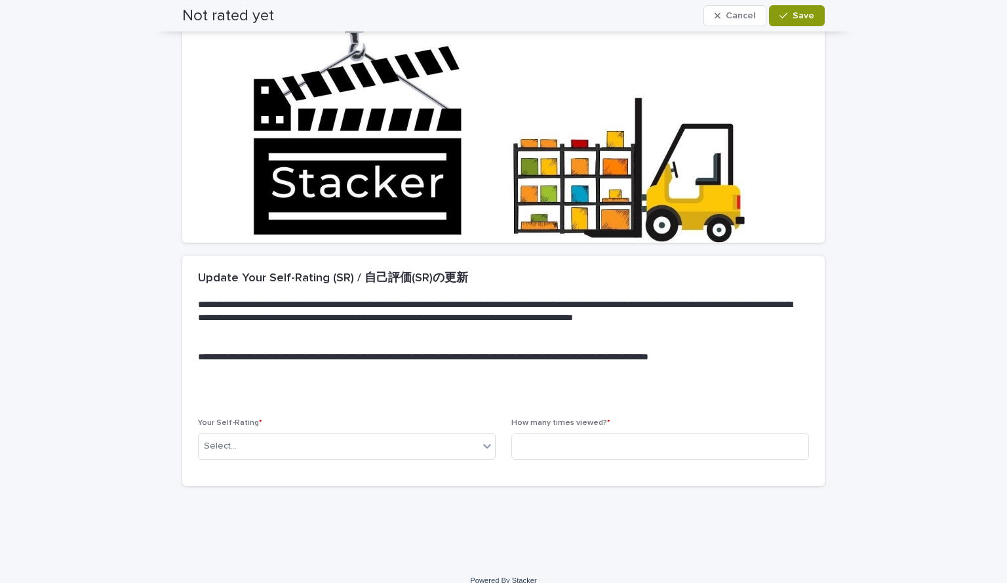
scroll to position [154, 0]
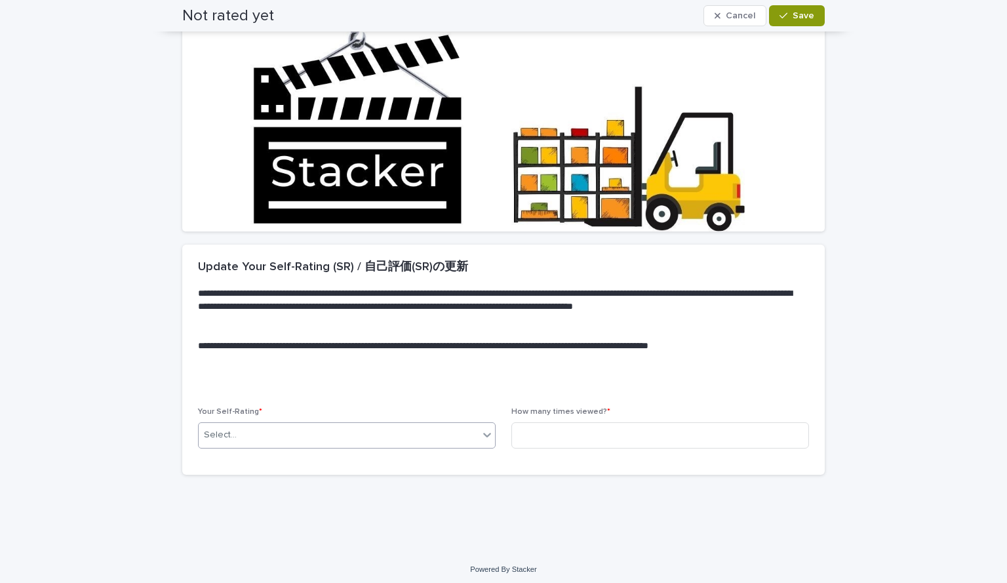
click at [284, 447] on div "Your Self-Rating * Select..." at bounding box center [347, 432] width 298 height 51
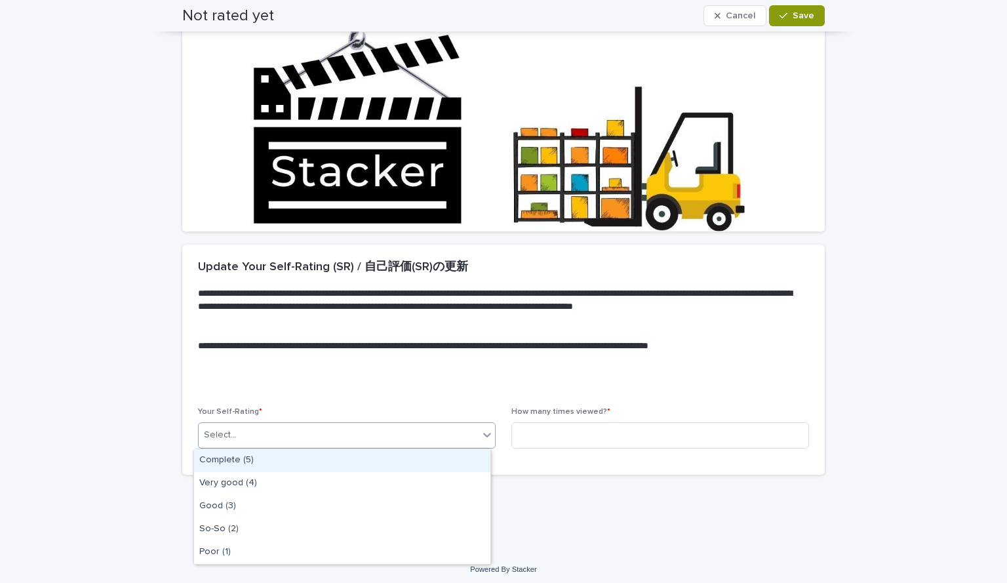
click at [284, 447] on div "Select..." at bounding box center [347, 435] width 298 height 26
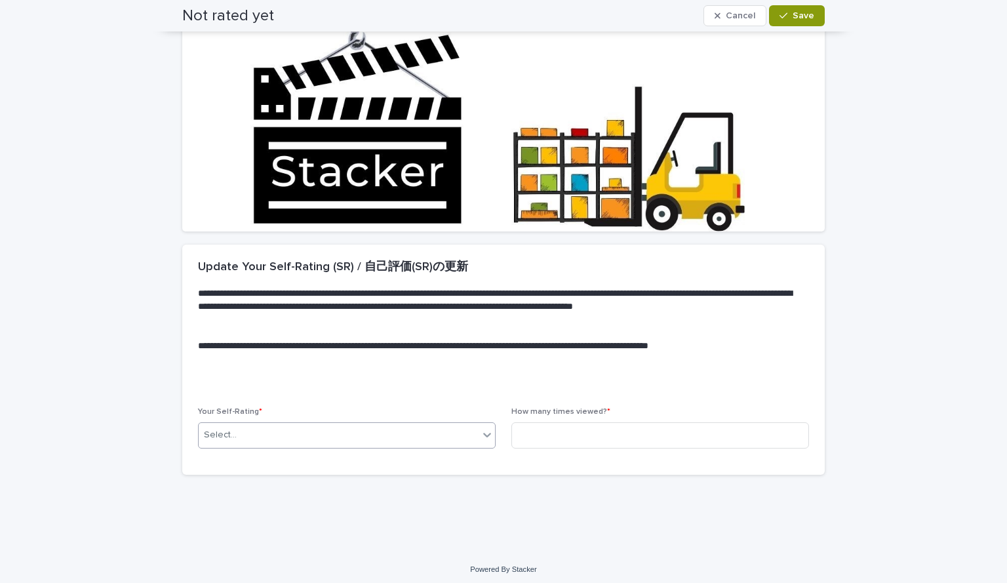
click at [284, 447] on div "Select..." at bounding box center [347, 435] width 298 height 26
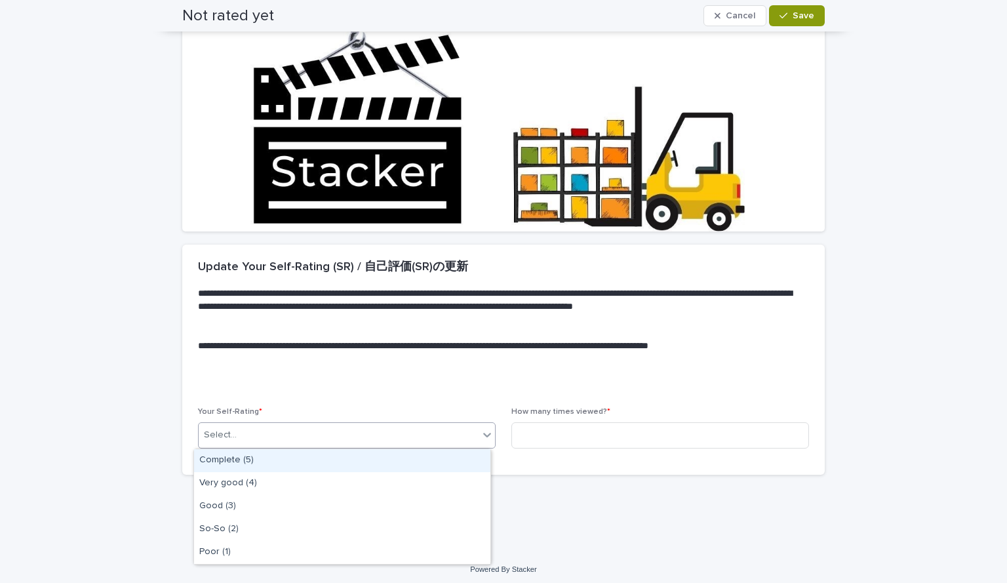
click at [284, 447] on div "Select..." at bounding box center [347, 435] width 298 height 26
click at [281, 467] on div "Complete (5)" at bounding box center [342, 460] width 296 height 23
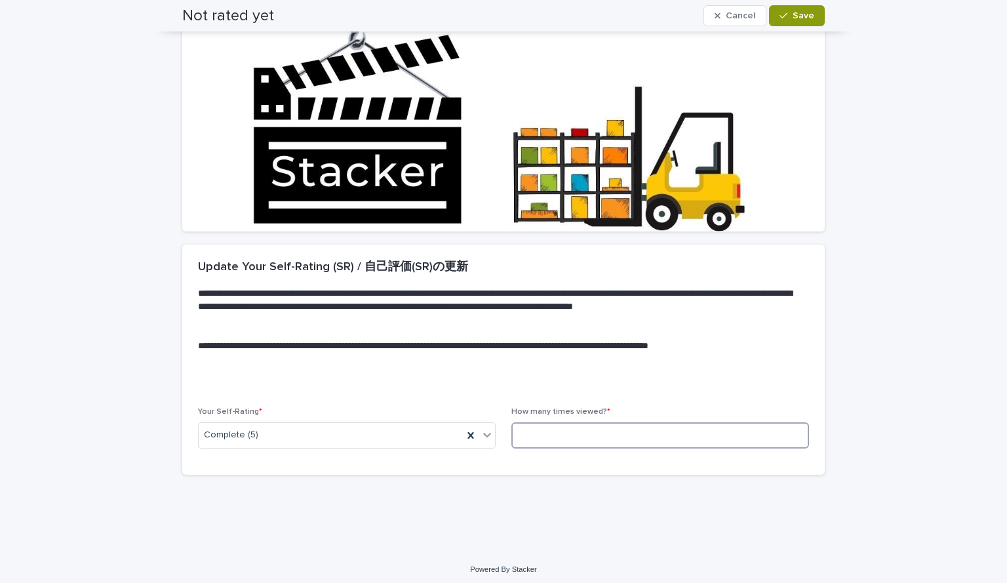
click at [524, 423] on input at bounding box center [660, 435] width 298 height 26
type input "*"
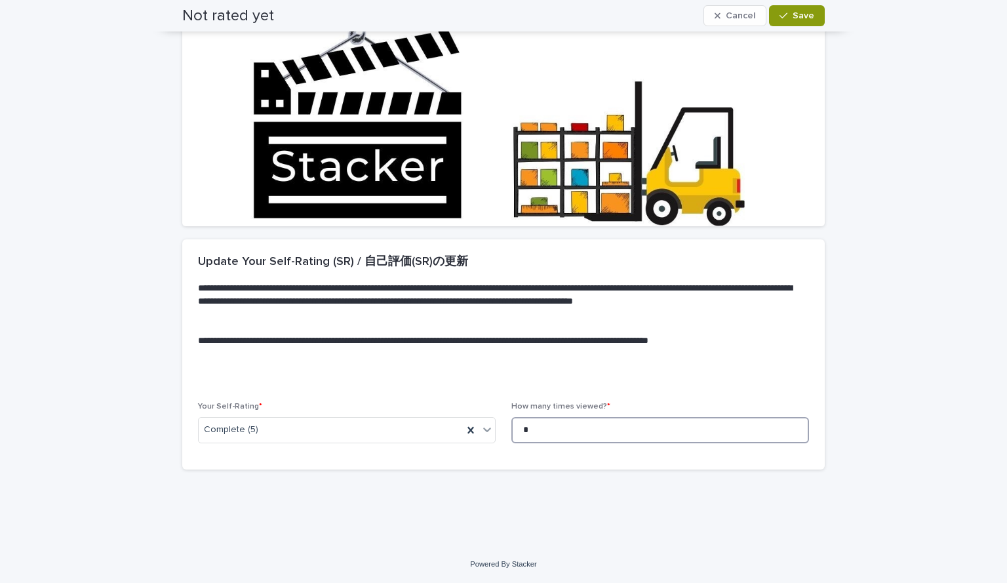
scroll to position [0, 0]
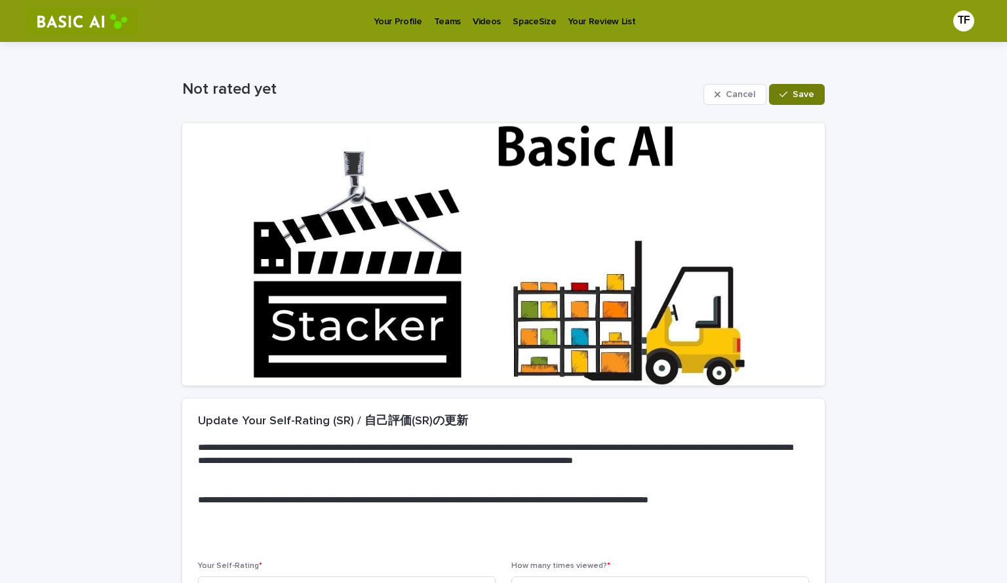
click at [792, 92] on span "Save" at bounding box center [803, 94] width 22 height 9
click at [476, 22] on p "Videos" at bounding box center [487, 14] width 28 height 28
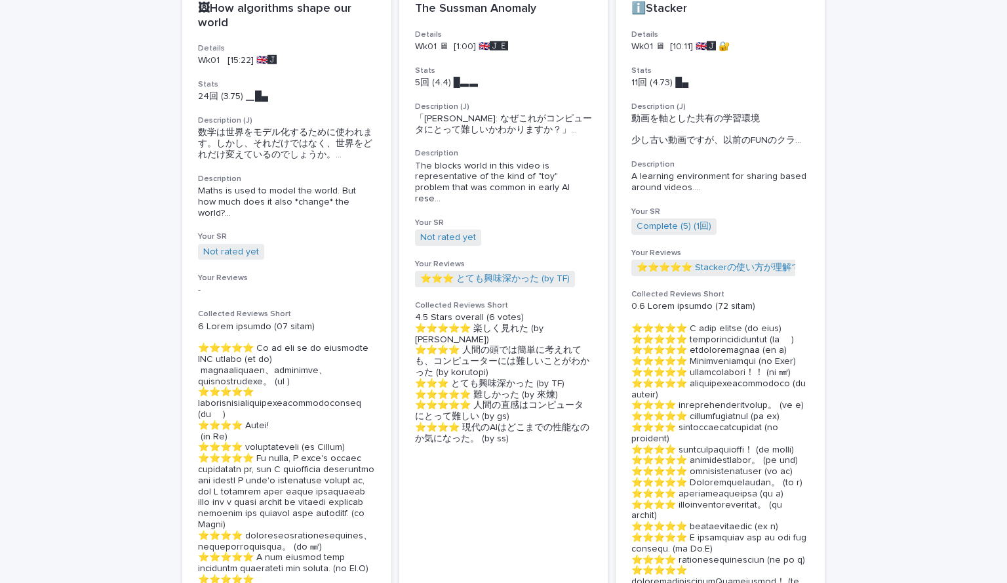
scroll to position [248, 0]
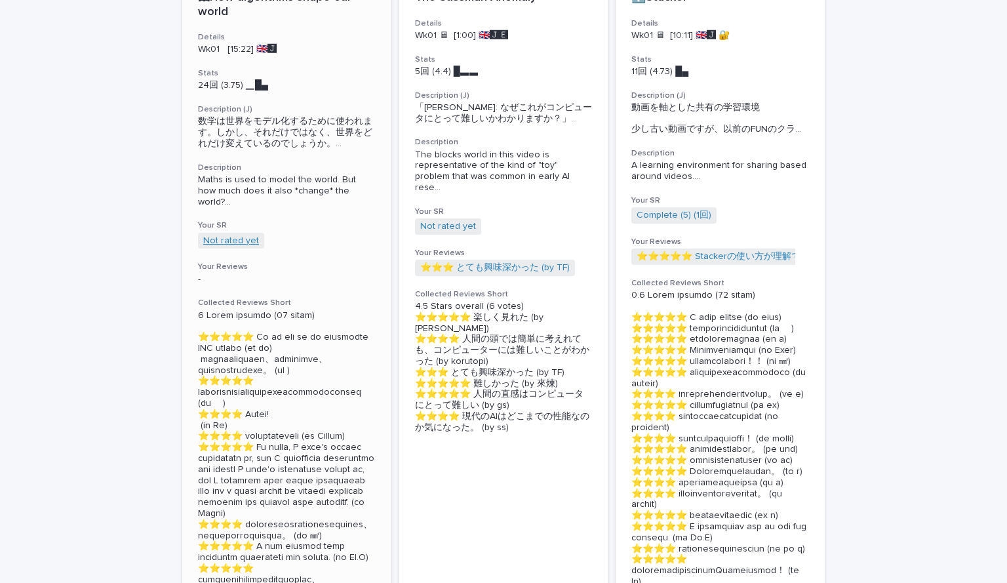
click at [228, 243] on link "Not rated yet" at bounding box center [231, 240] width 56 height 11
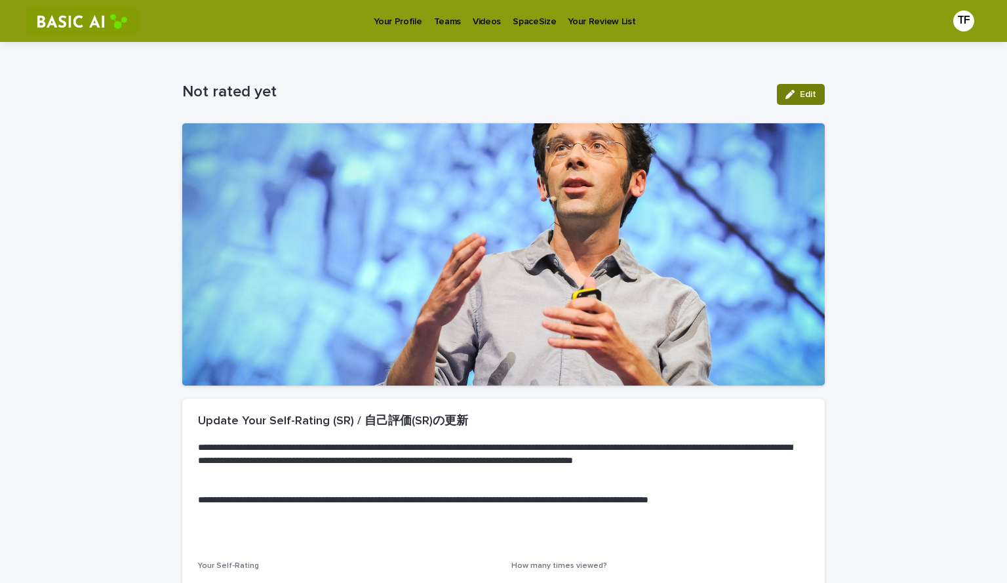
click at [796, 84] on button "Edit" at bounding box center [801, 94] width 48 height 21
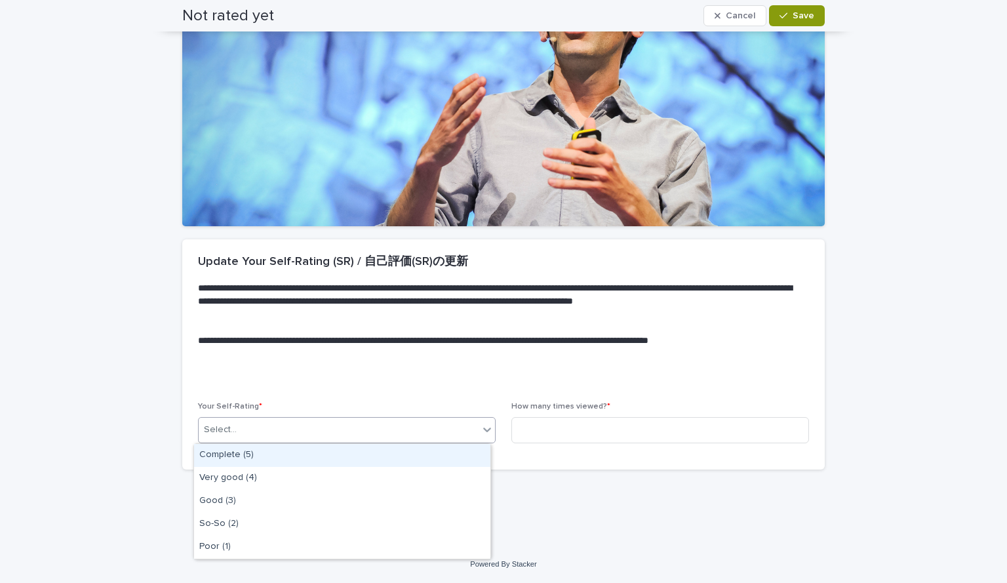
click at [348, 434] on div "Select..." at bounding box center [339, 430] width 280 height 22
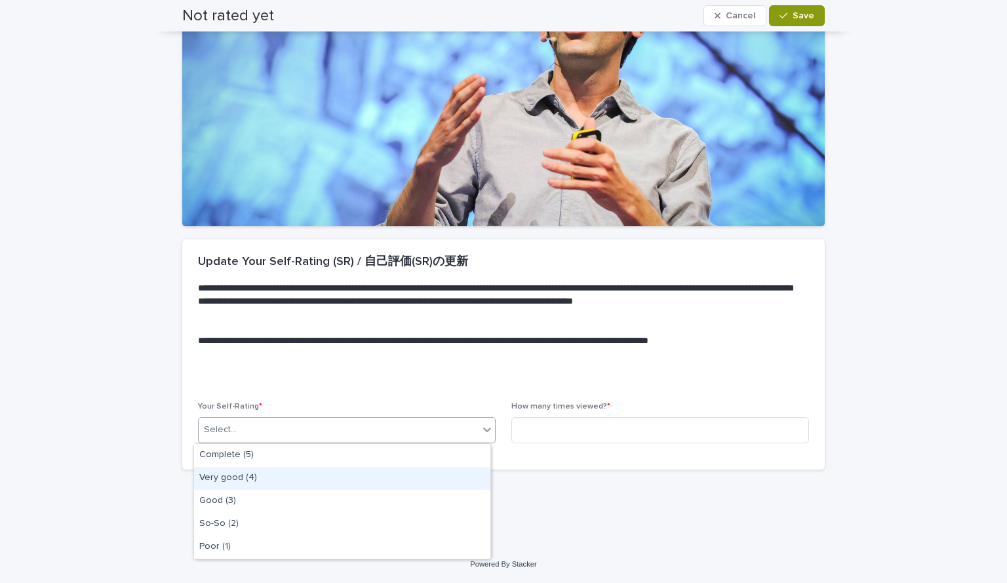
click at [319, 475] on div "Very good (4)" at bounding box center [342, 478] width 296 height 23
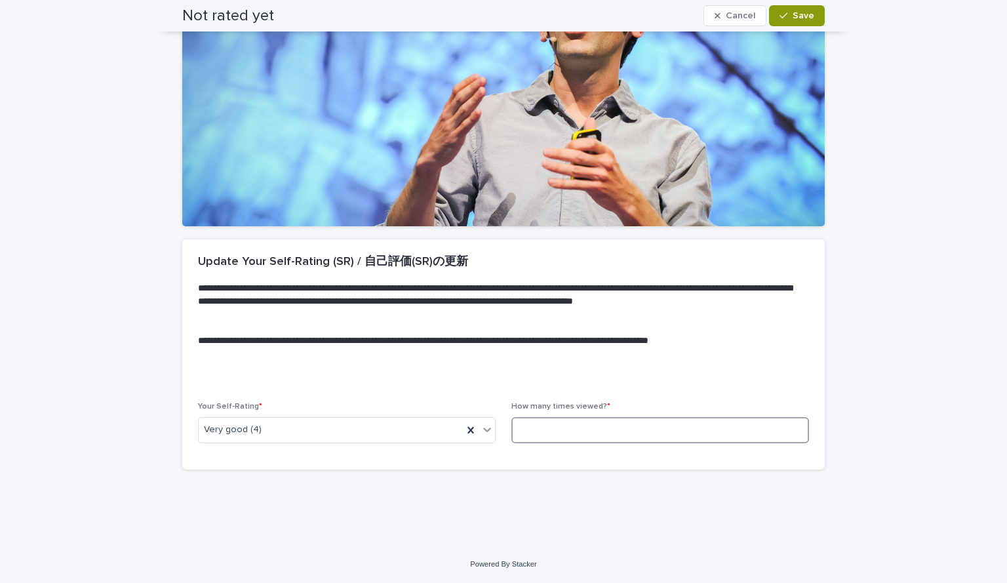
click at [585, 435] on input at bounding box center [660, 430] width 298 height 26
type input "*"
click at [805, 16] on span "Save" at bounding box center [803, 15] width 22 height 9
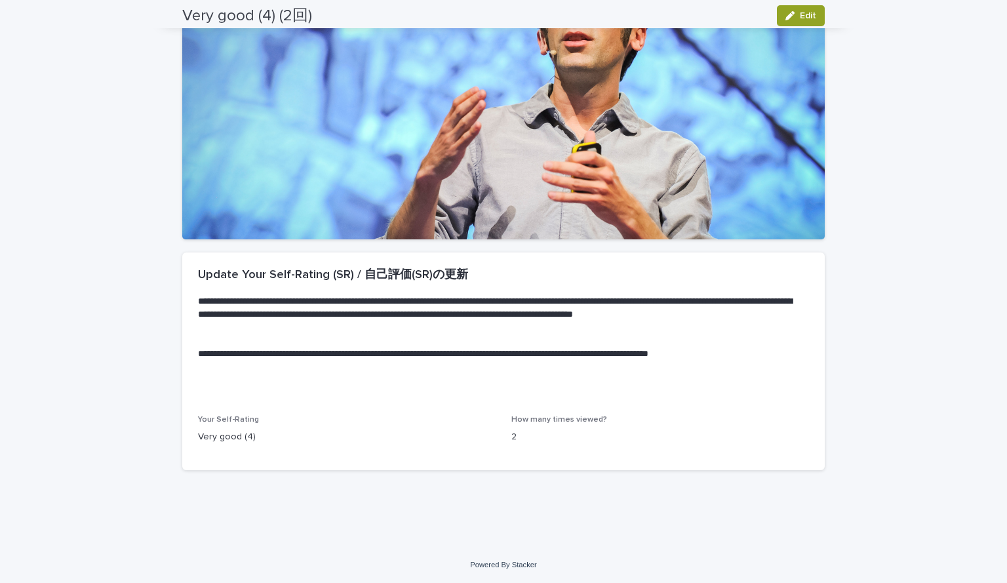
scroll to position [0, 0]
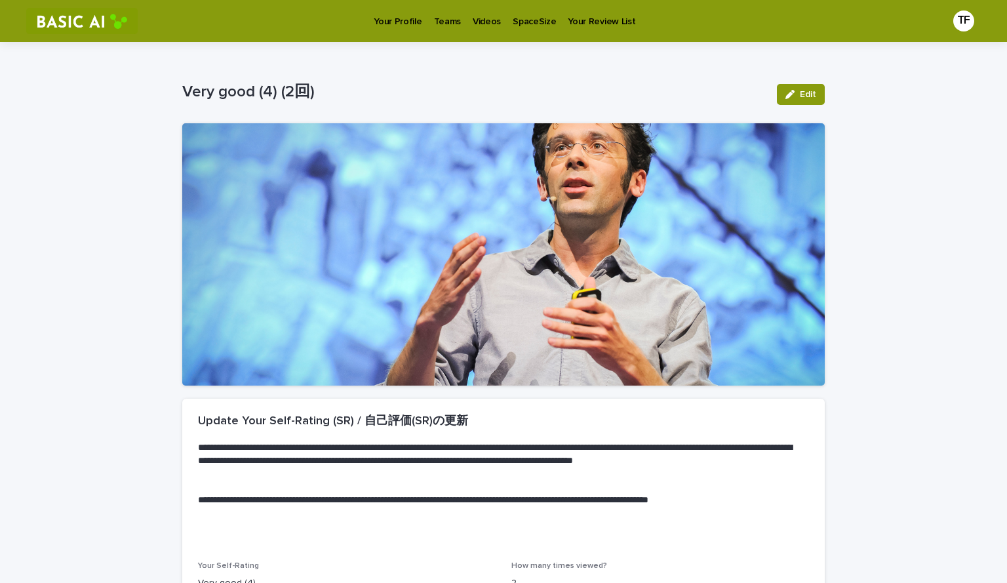
click at [473, 22] on p "Videos" at bounding box center [487, 14] width 28 height 28
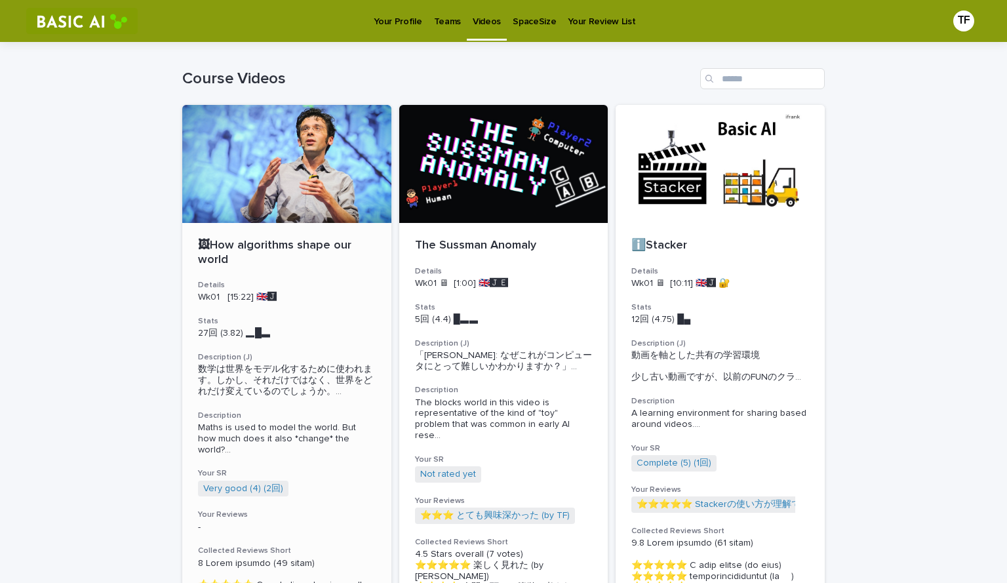
click at [313, 500] on div "🖼How algorithms shape our world Details Wk01 [15:22] 🇬🇧🅹️ Stats 27回 (3.82) ▂█▃　…" at bounding box center [286, 558] width 209 height 670
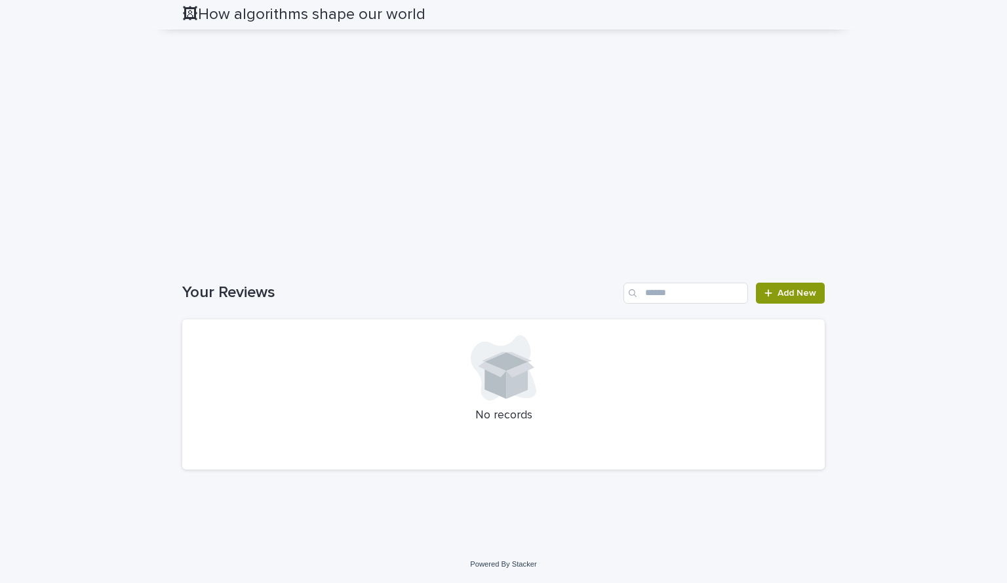
scroll to position [2004, 0]
click at [806, 298] on span "Add New" at bounding box center [796, 292] width 39 height 9
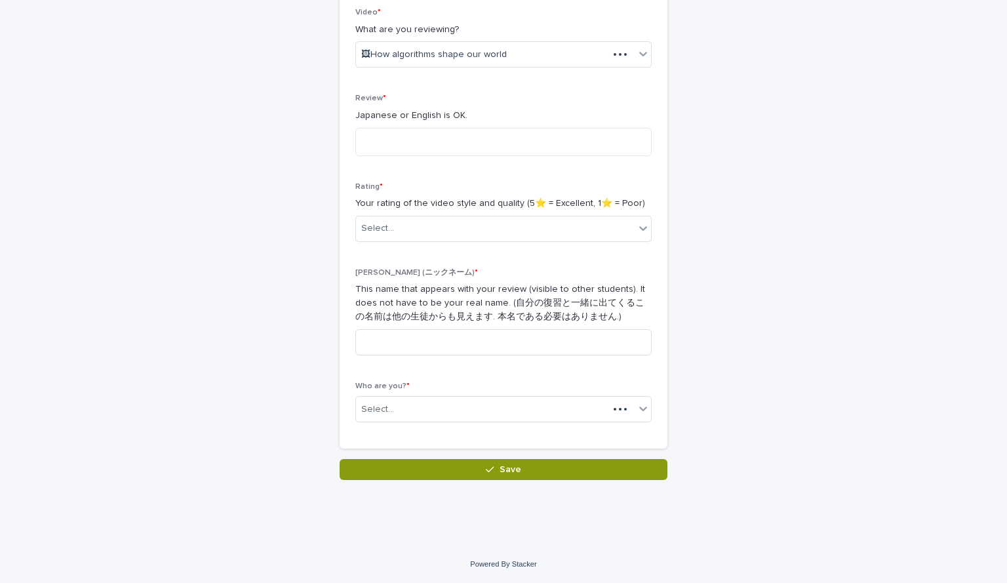
scroll to position [229, 0]
click at [531, 77] on div "Video * What are you reviewing? 🖼How algorithms shape our world" at bounding box center [503, 43] width 296 height 70
click at [465, 132] on textarea at bounding box center [503, 142] width 296 height 28
click at [454, 137] on textarea "*****" at bounding box center [503, 142] width 296 height 28
type textarea "*"
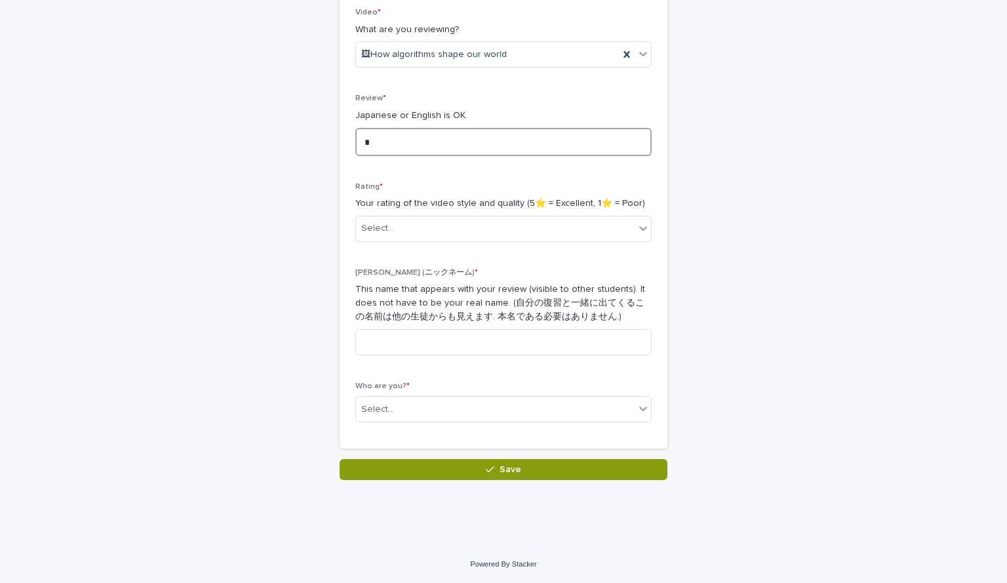
type textarea "*"
type textarea "*********"
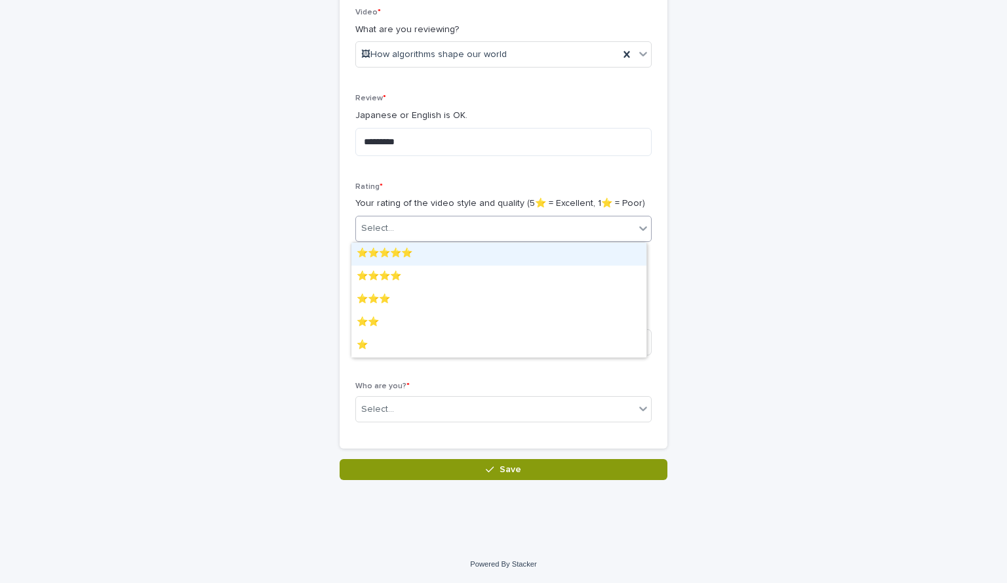
click at [427, 225] on div "Select..." at bounding box center [495, 229] width 279 height 22
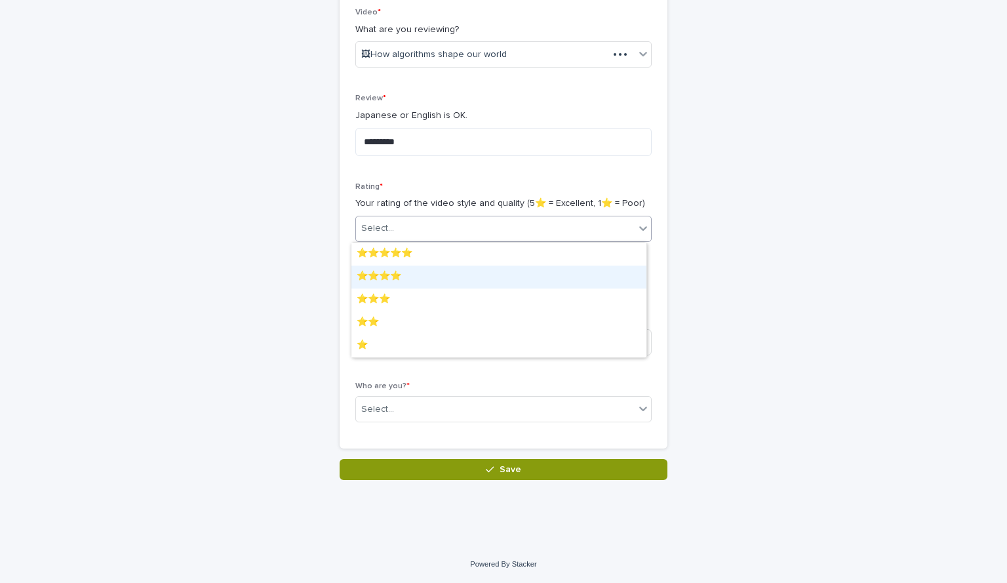
click at [423, 283] on div "⭐️⭐️⭐️⭐️" at bounding box center [498, 276] width 295 height 23
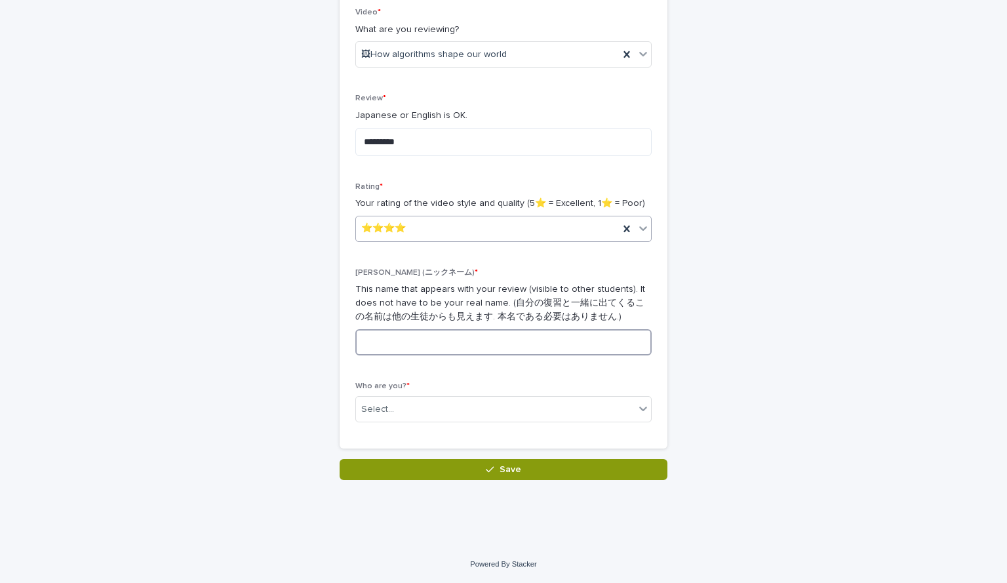
click at [419, 338] on input at bounding box center [503, 342] width 296 height 26
type input "**"
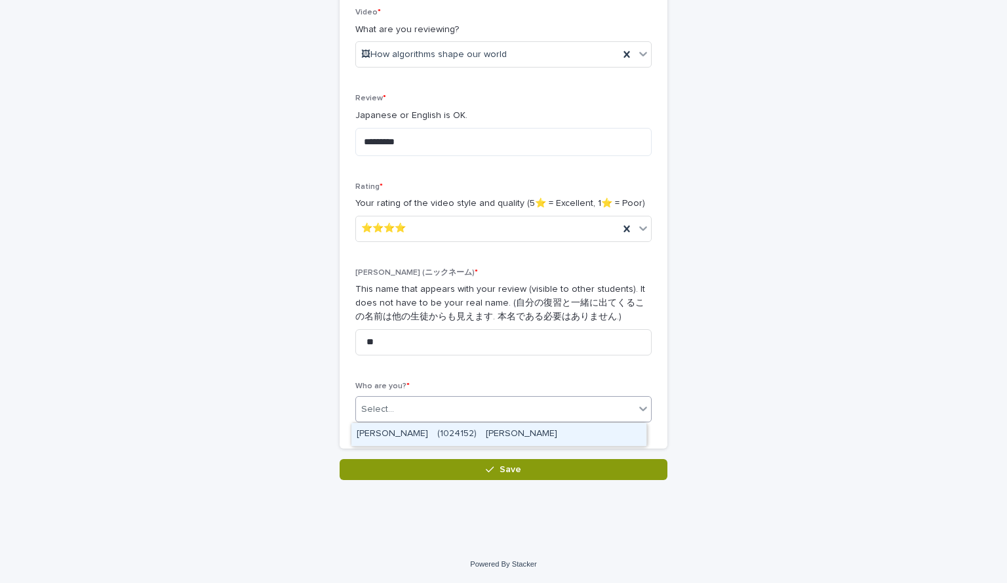
click at [413, 402] on div "Select..." at bounding box center [495, 409] width 279 height 22
click at [429, 440] on div "[PERSON_NAME]　(1024152)　[PERSON_NAME]" at bounding box center [498, 434] width 295 height 23
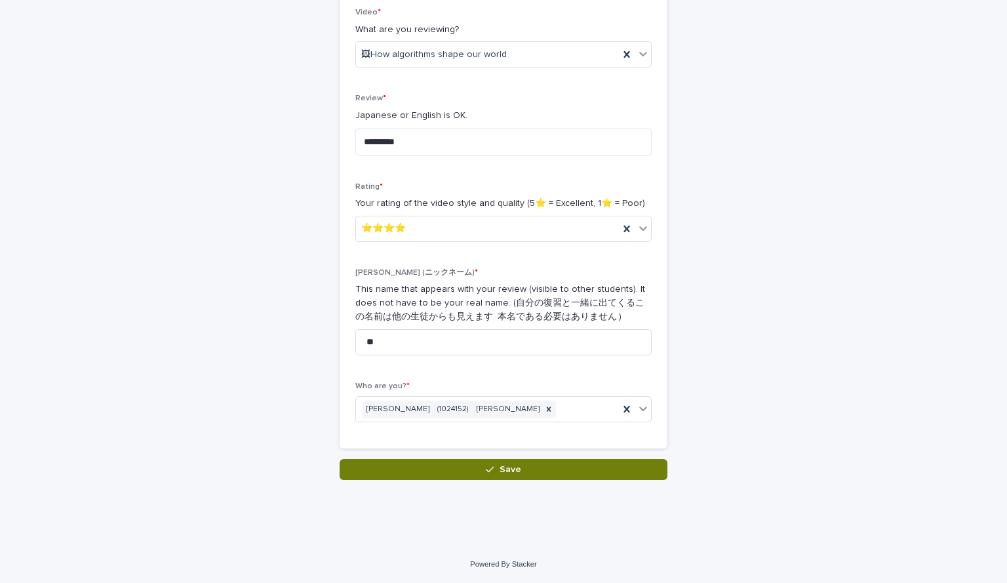
click at [433, 468] on button "Save" at bounding box center [504, 469] width 328 height 21
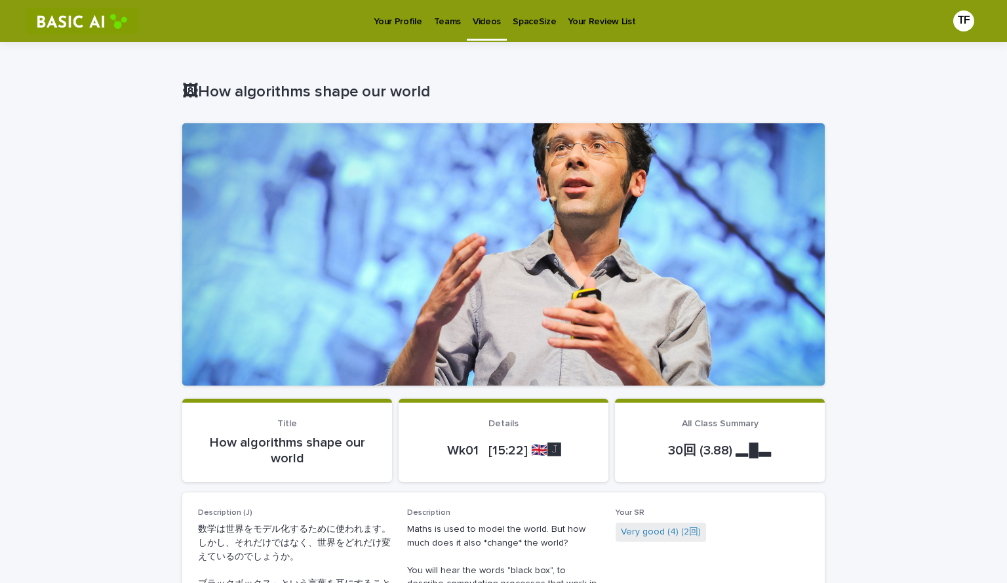
click at [482, 24] on p "Videos" at bounding box center [487, 14] width 28 height 28
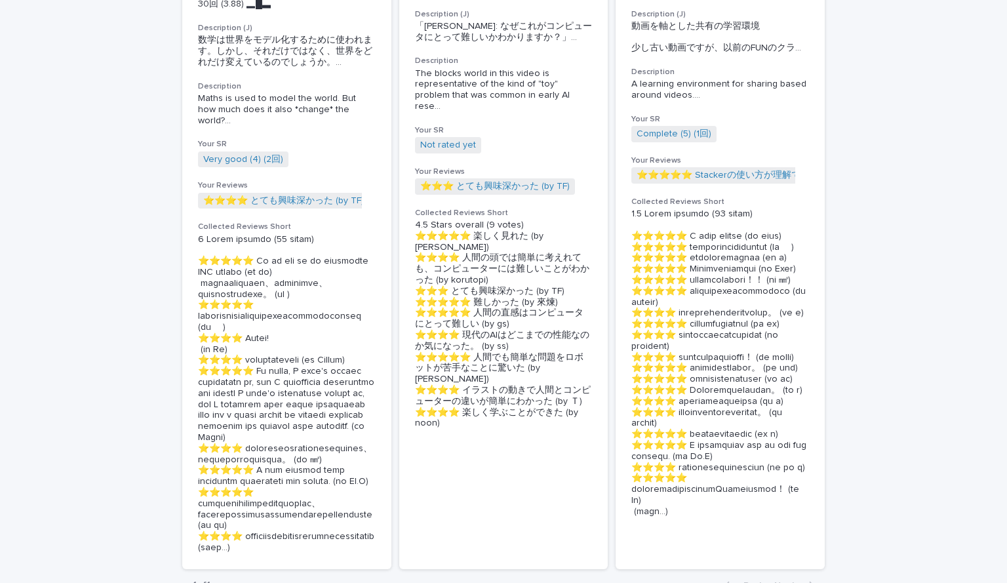
scroll to position [335, 0]
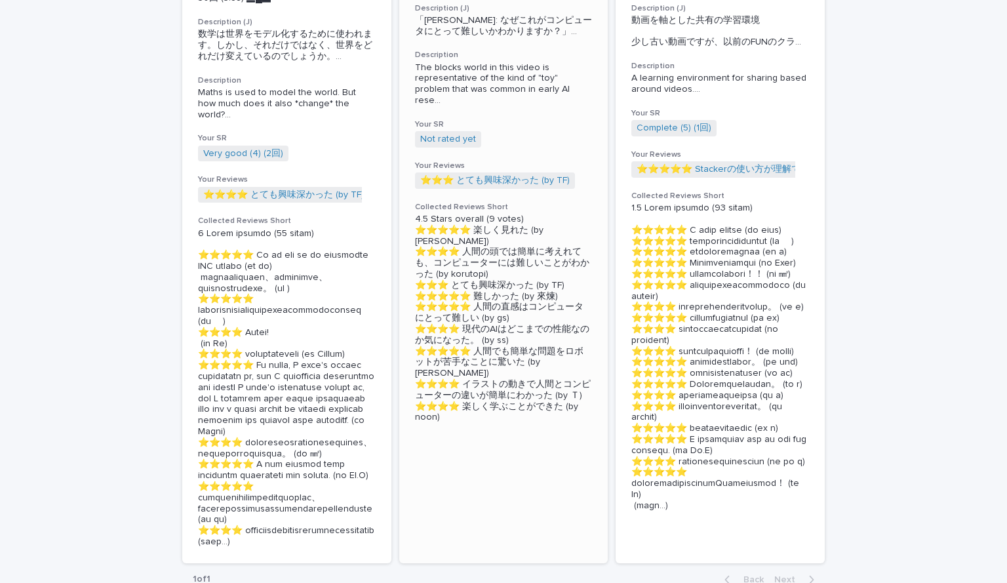
click at [440, 429] on section "The Sussman Anomaly Details Wk01 🖥 [1:00] 🇬🇧🅹️🅴️ Stats 7回 (4.58) █▂▂　　 Descript…" at bounding box center [503, 166] width 209 height 793
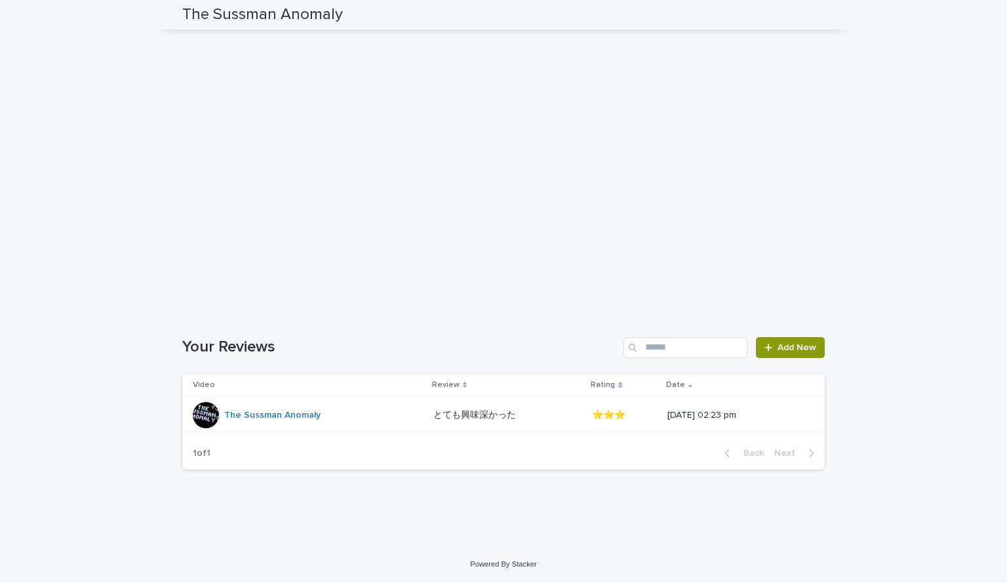
scroll to position [1049, 0]
drag, startPoint x: 674, startPoint y: 410, endPoint x: 655, endPoint y: 476, distance: 69.7
click at [655, 476] on div "Loading... Saving… Your Reviews Add New Video Review Rating Date The Sussman An…" at bounding box center [503, 396] width 642 height 169
click at [498, 413] on p at bounding box center [507, 416] width 149 height 11
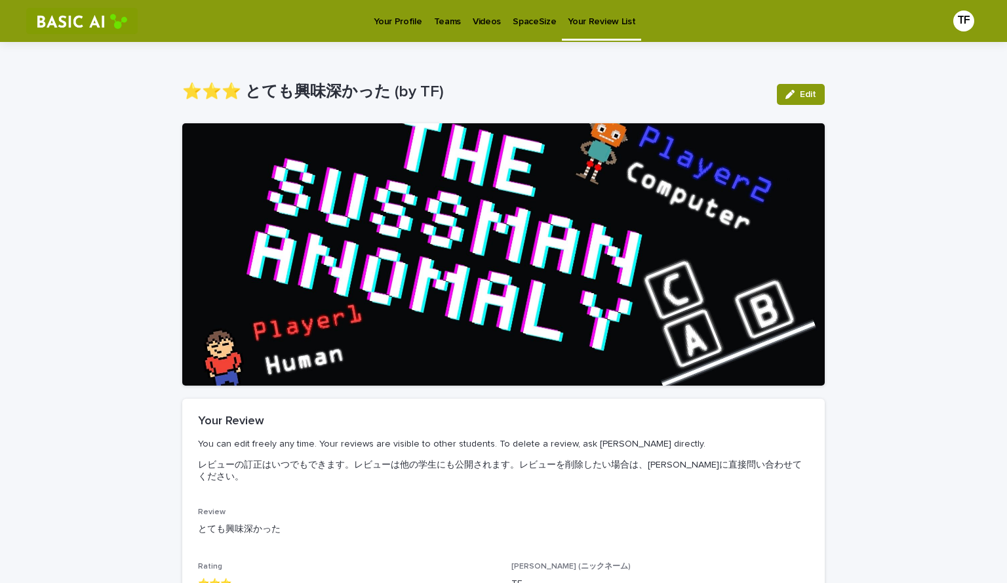
scroll to position [135, 0]
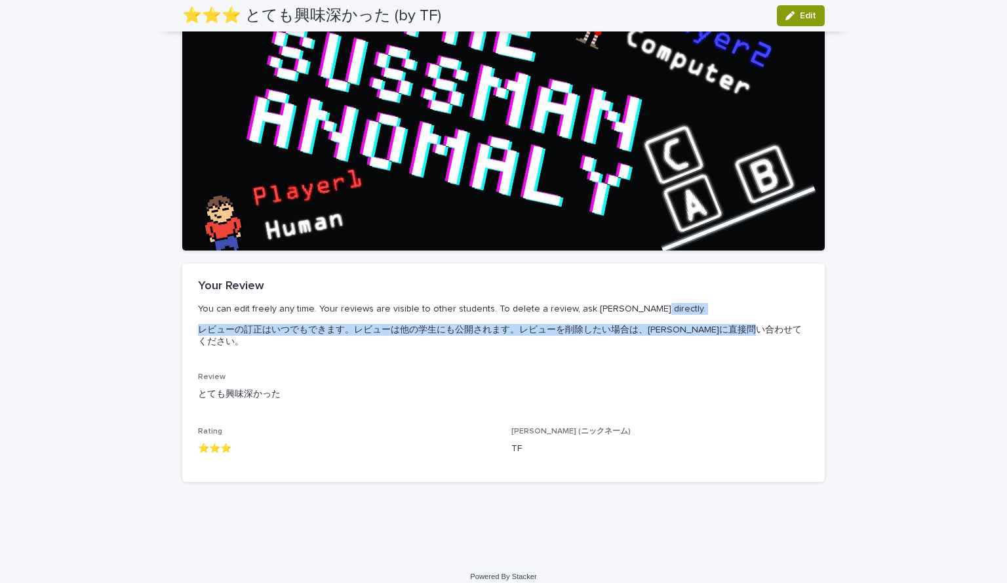
drag, startPoint x: 995, startPoint y: 314, endPoint x: 1006, endPoint y: 317, distance: 11.6
click at [1006, 317] on div "Your Profile Teams Videos SpaceSize Your Review List TF Loading... Saving… Load…" at bounding box center [503, 291] width 1007 height 583
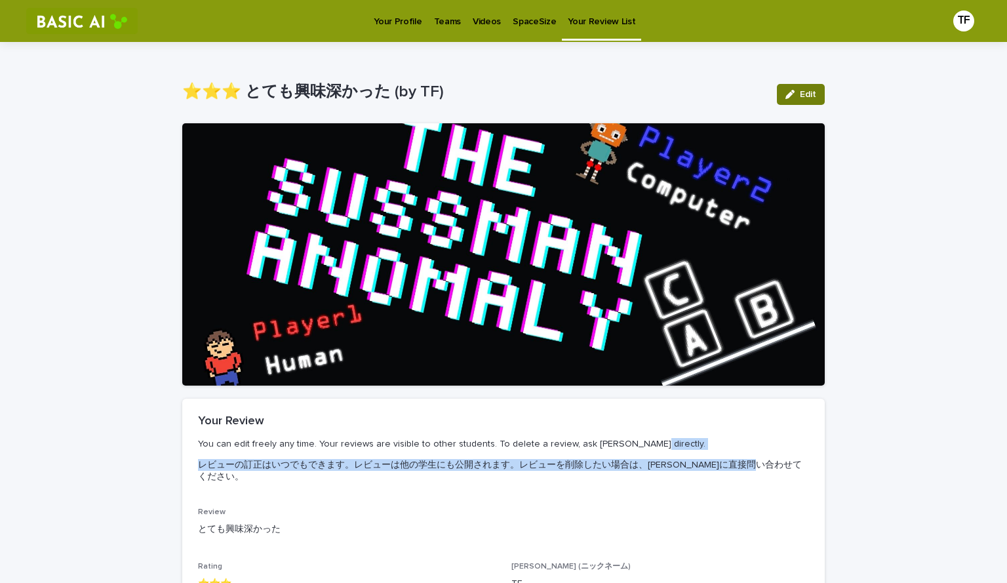
click at [777, 92] on button "Edit" at bounding box center [801, 94] width 48 height 21
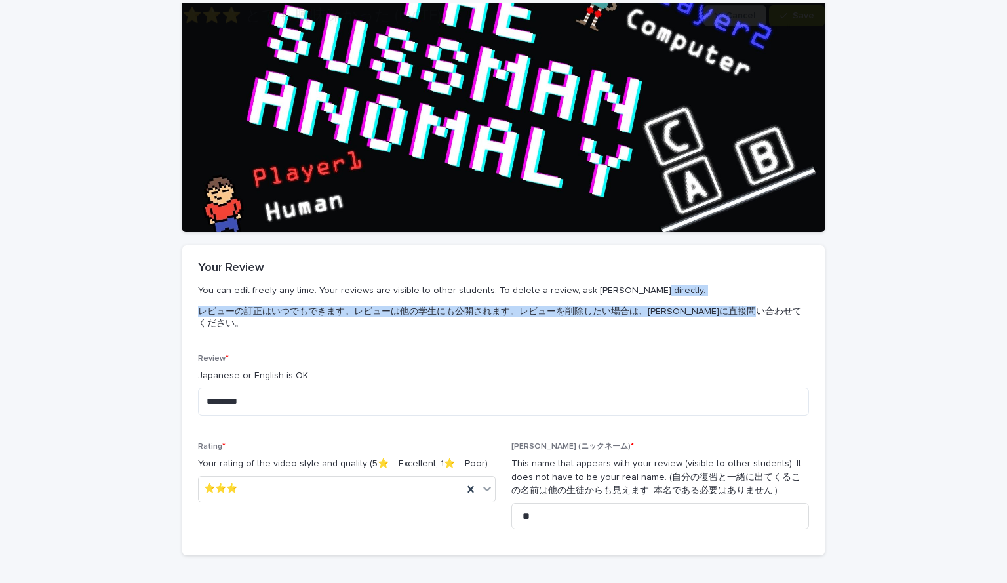
scroll to position [227, 0]
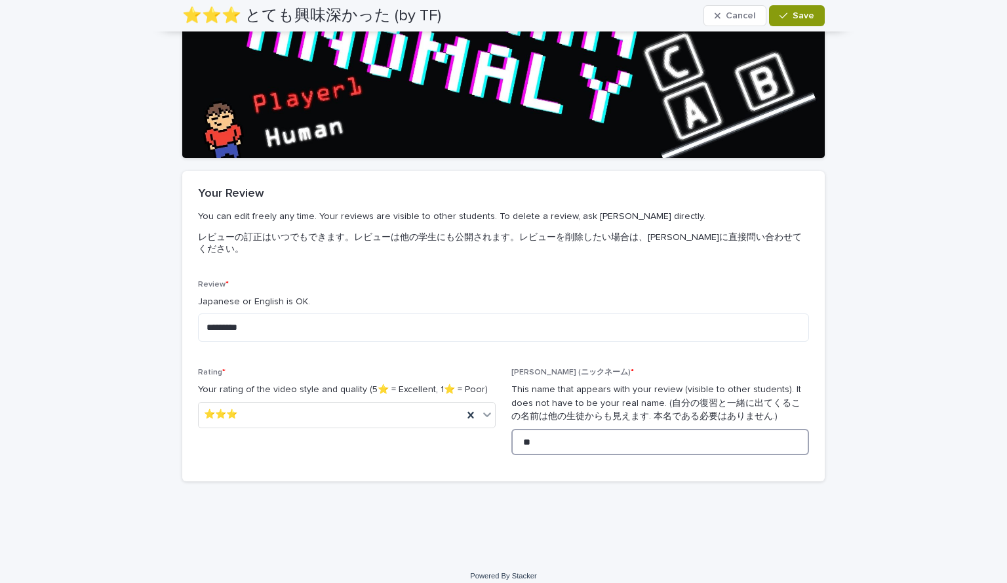
click at [551, 429] on input "**" at bounding box center [660, 442] width 298 height 26
click at [857, 359] on div "Loading... Saving… Loading... Saving… ⭐️⭐️⭐️ とても興味深かった (by TF) Cancel Save ⭐️⭐️…" at bounding box center [503, 186] width 1007 height 743
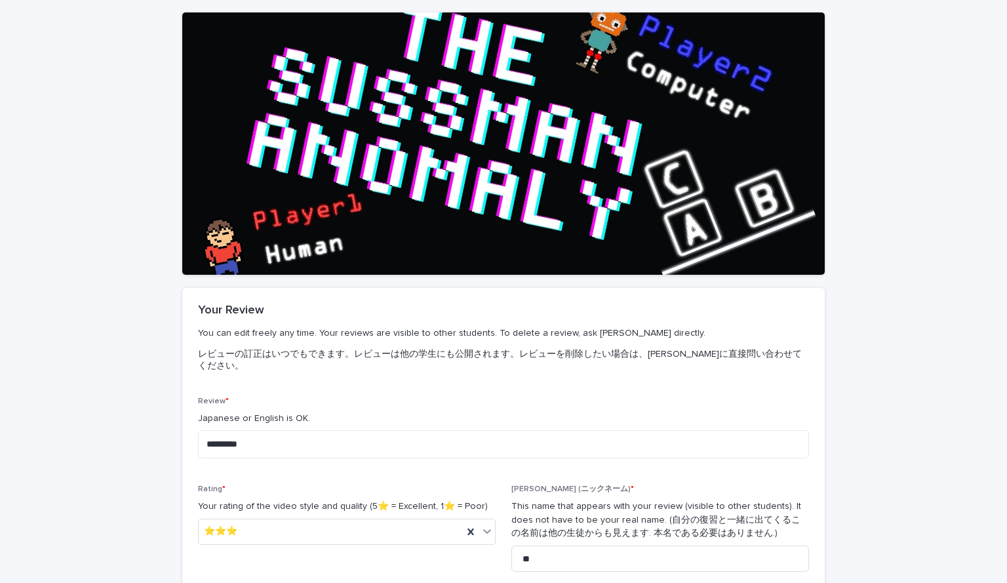
scroll to position [0, 0]
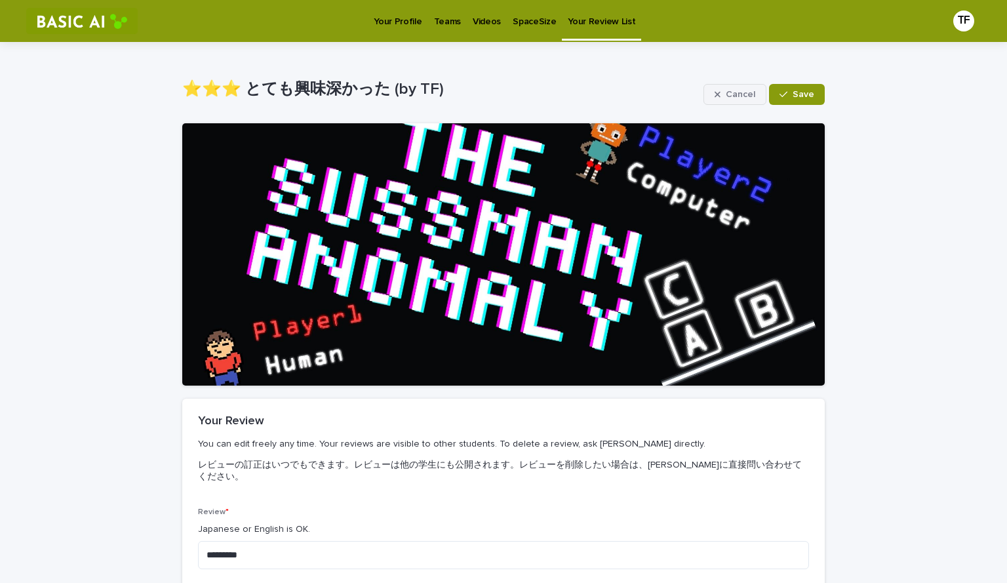
click at [740, 88] on button "Cancel" at bounding box center [734, 94] width 63 height 21
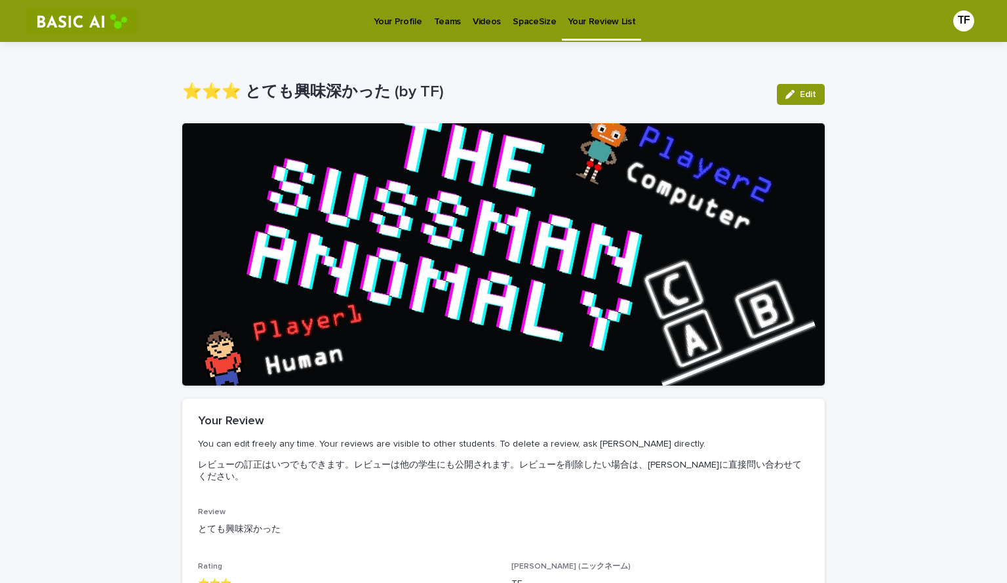
click at [477, 25] on p "Videos" at bounding box center [487, 14] width 28 height 28
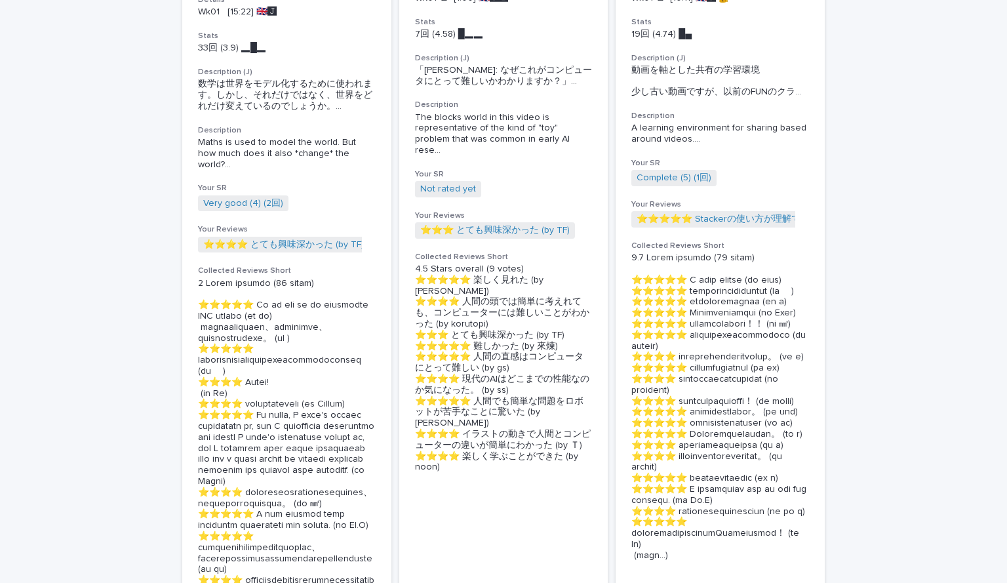
scroll to position [284, 0]
click at [494, 152] on span "The blocks world in this video is representative of the kind of "toy" problem t…" at bounding box center [504, 135] width 178 height 44
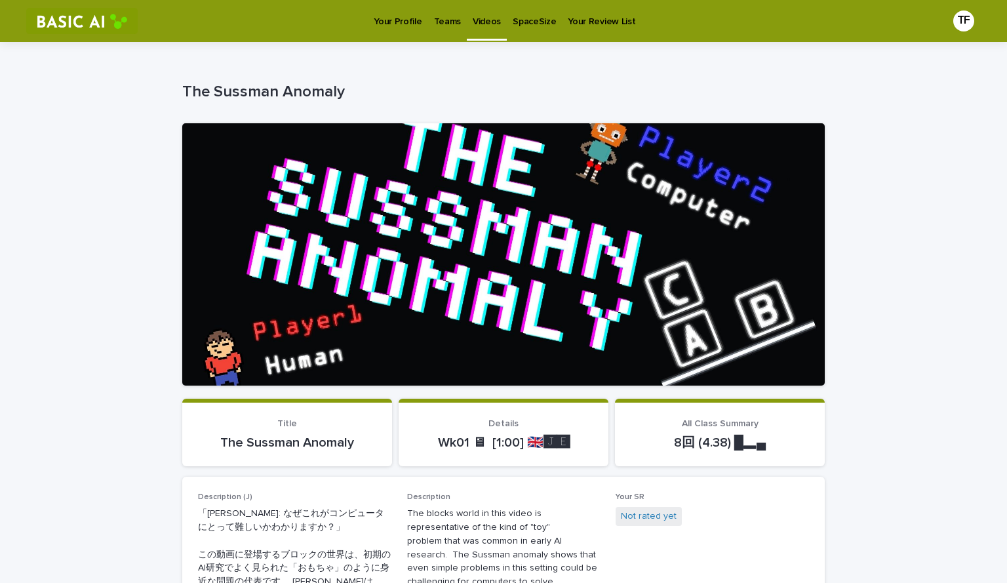
click at [389, 19] on p "Your Profile" at bounding box center [398, 14] width 48 height 28
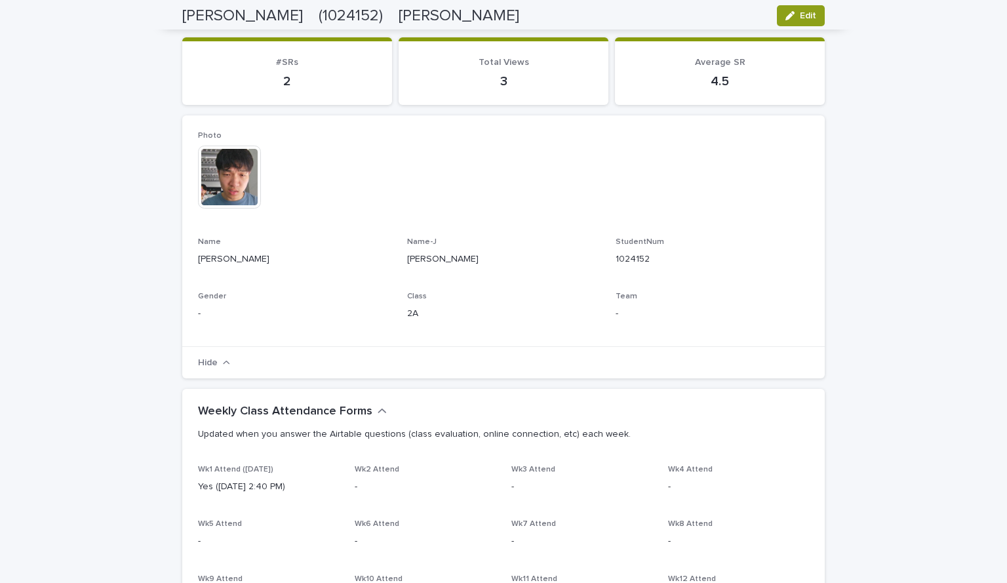
scroll to position [83, 0]
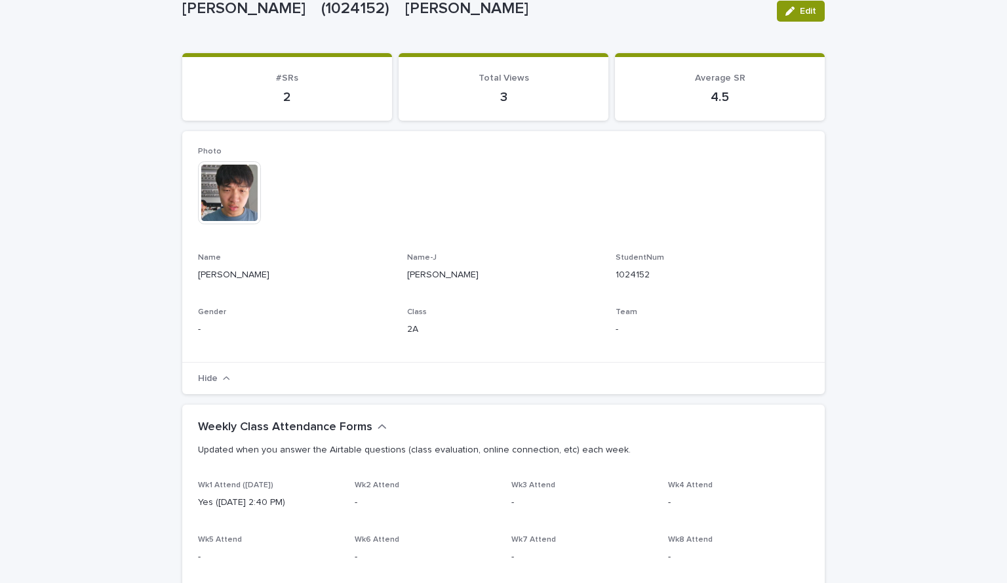
drag, startPoint x: 994, startPoint y: 176, endPoint x: 1000, endPoint y: 179, distance: 6.7
click at [1000, 179] on div "**********" at bounding box center [503, 291] width 1007 height 583
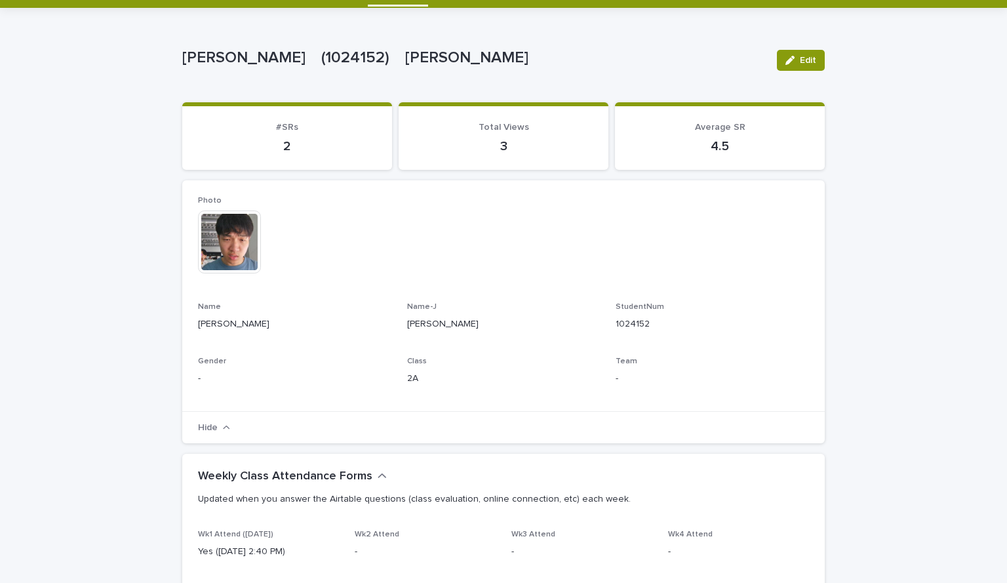
scroll to position [0, 0]
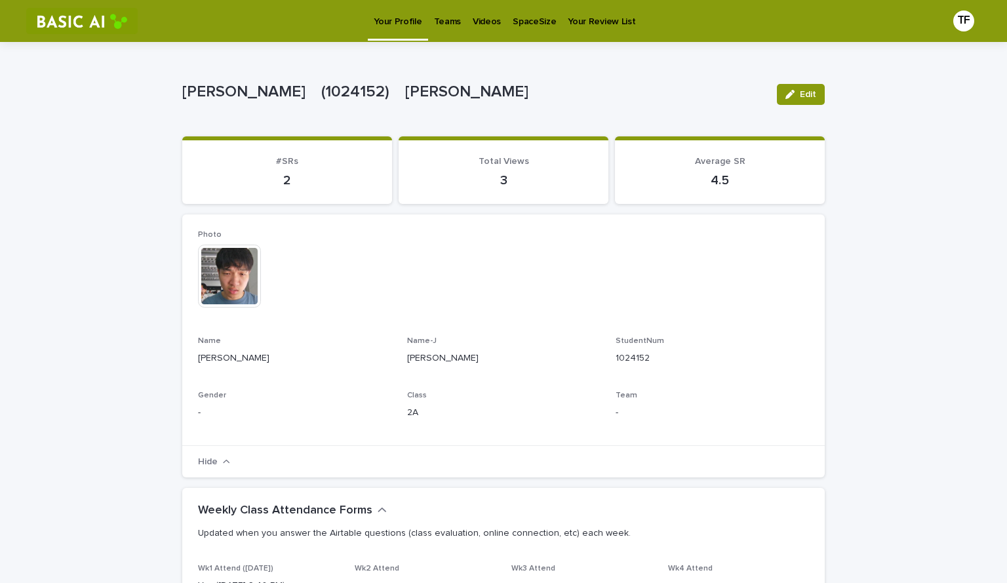
click at [478, 12] on p "Videos" at bounding box center [487, 14] width 28 height 28
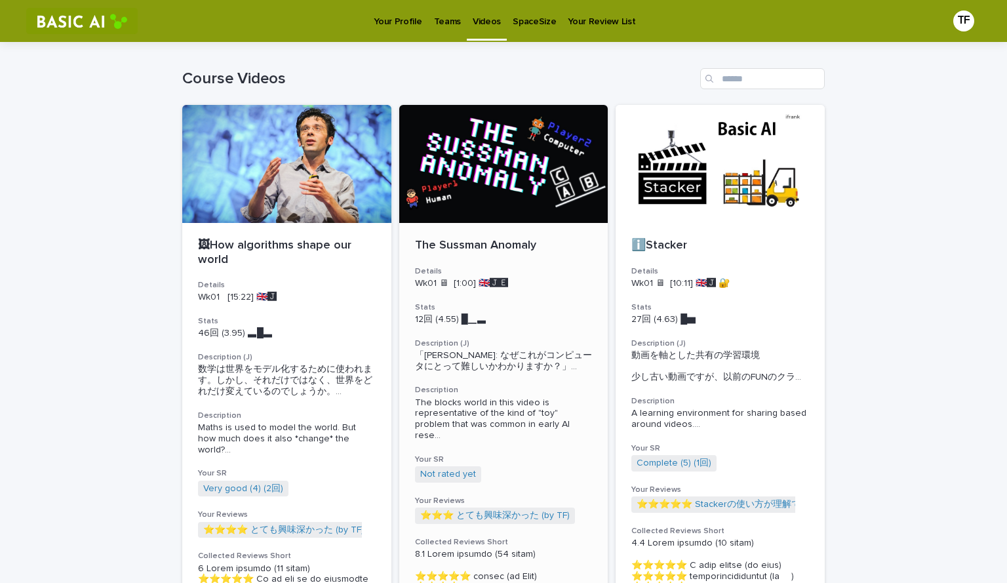
click at [548, 286] on p "Wk01 🖥 [1:00] 🇬🇧🅹️🅴️" at bounding box center [504, 283] width 178 height 11
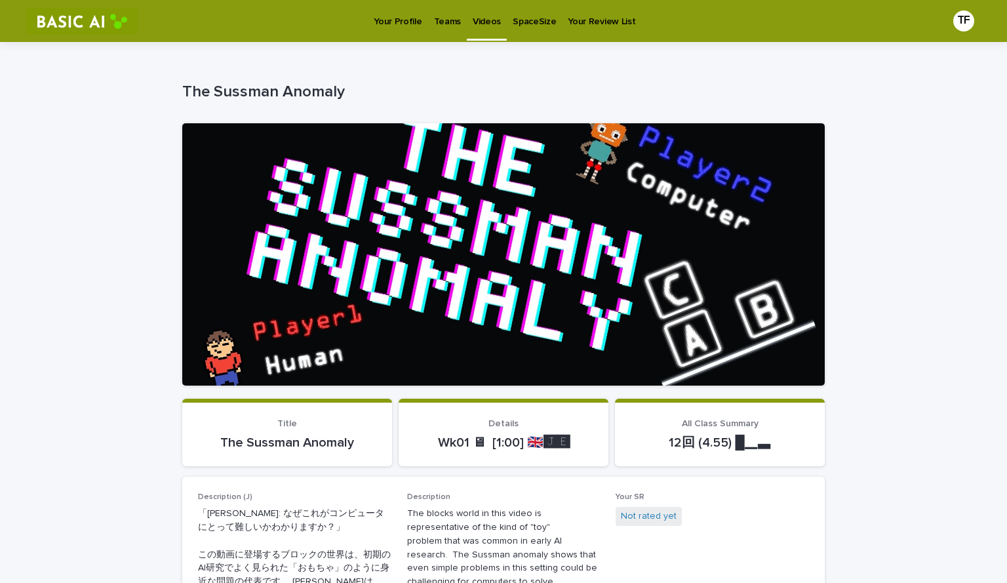
scroll to position [303, 0]
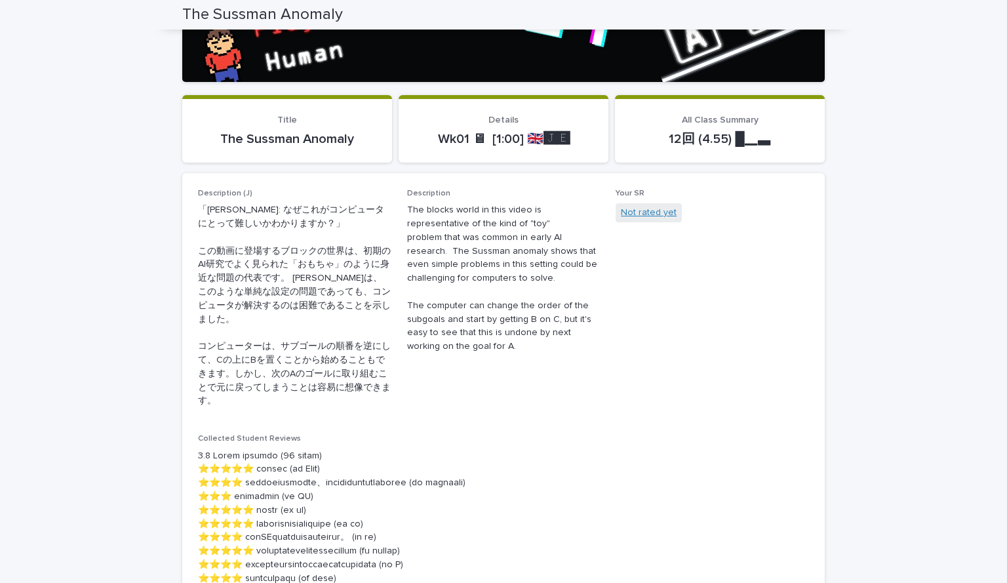
click at [642, 206] on link "Not rated yet" at bounding box center [649, 213] width 56 height 14
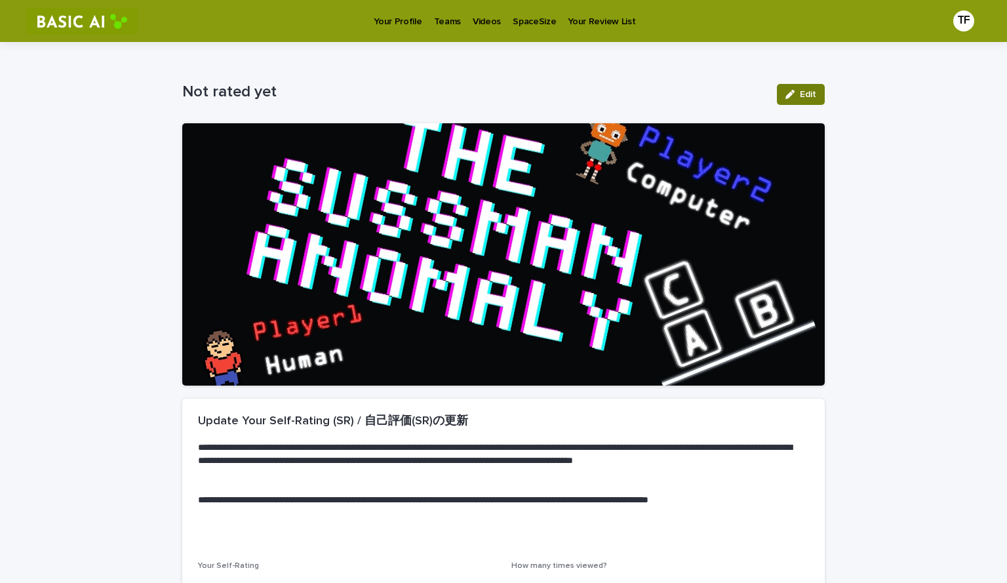
click at [798, 86] on button "Edit" at bounding box center [801, 94] width 48 height 21
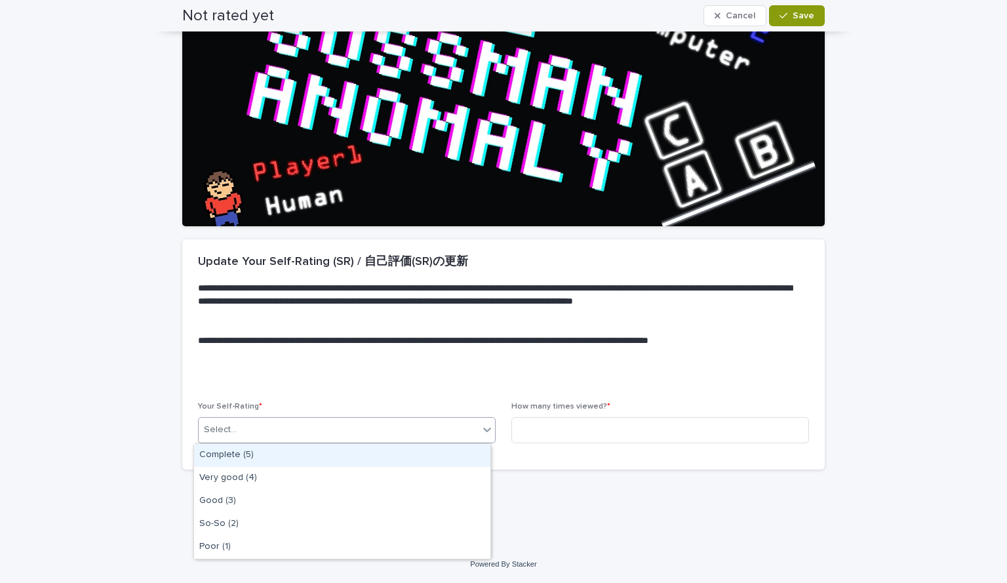
click at [445, 423] on div "Select..." at bounding box center [339, 430] width 280 height 22
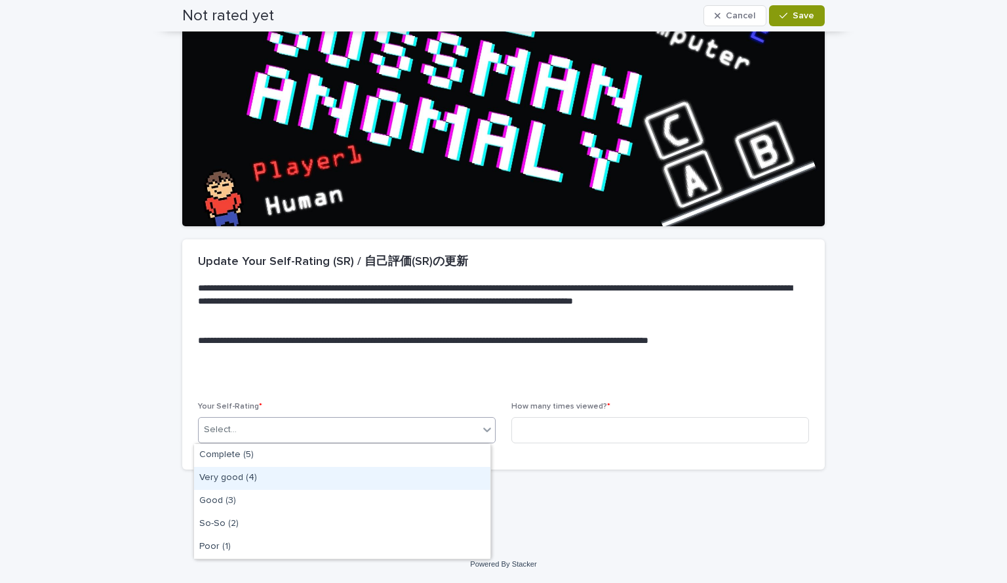
click at [404, 469] on div "Very good (4)" at bounding box center [342, 478] width 296 height 23
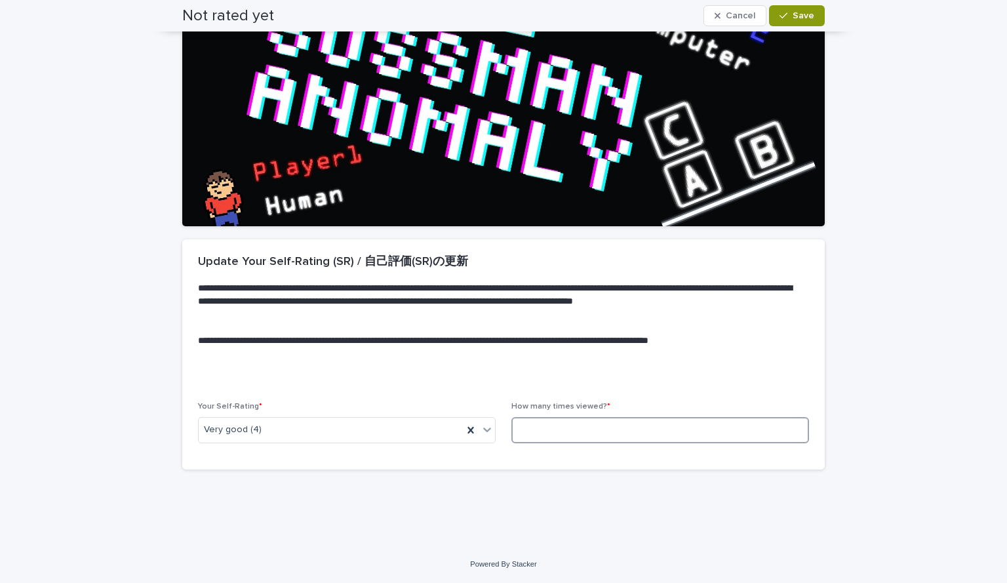
click at [560, 417] on input at bounding box center [660, 430] width 298 height 26
type input "*"
drag, startPoint x: 992, startPoint y: 371, endPoint x: 1006, endPoint y: 375, distance: 14.9
click at [1006, 375] on div "**********" at bounding box center [503, 291] width 1007 height 583
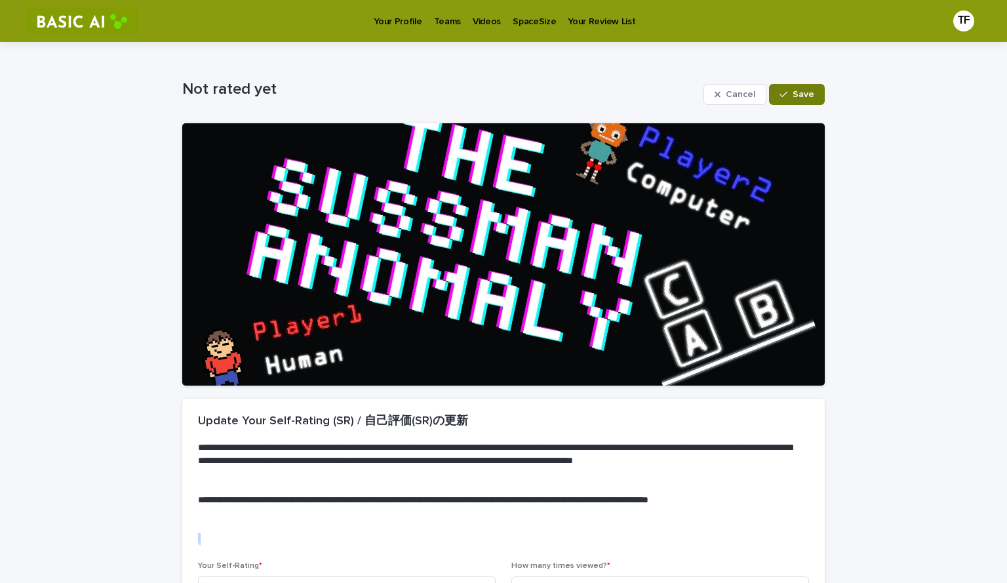
click at [793, 92] on span "Save" at bounding box center [803, 94] width 22 height 9
click at [475, 22] on p "Videos" at bounding box center [487, 14] width 28 height 28
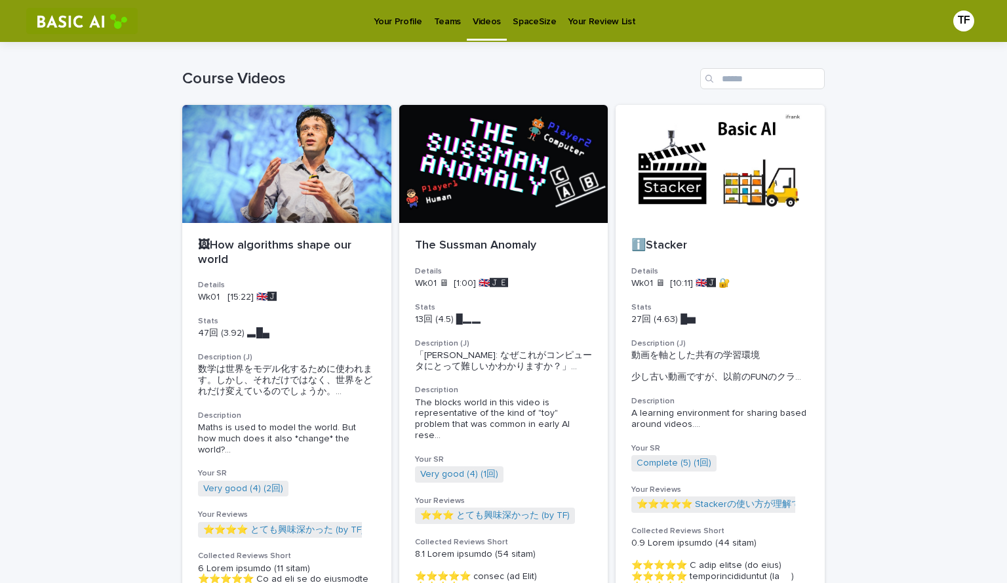
click at [434, 19] on p "Teams" at bounding box center [447, 14] width 27 height 28
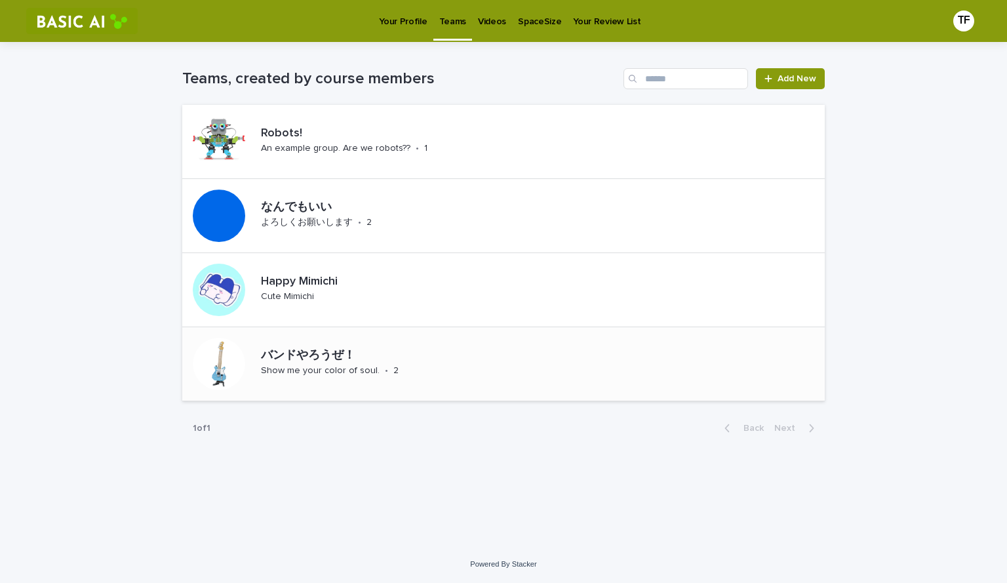
click at [516, 345] on div "バンドやろうぜ！ Show me your color of soul. • 2" at bounding box center [503, 364] width 642 height 74
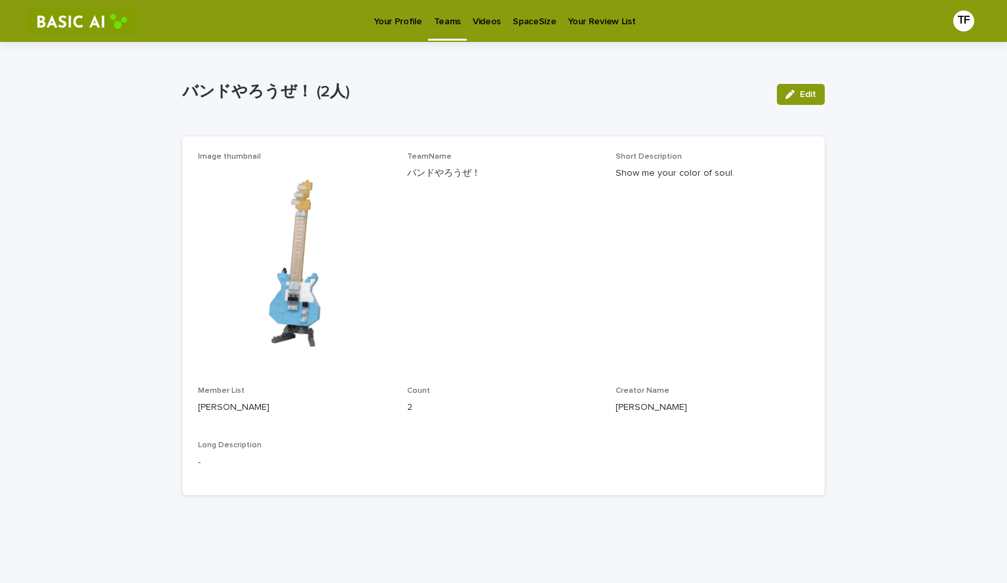
click at [408, 20] on p "Your Profile" at bounding box center [398, 14] width 48 height 28
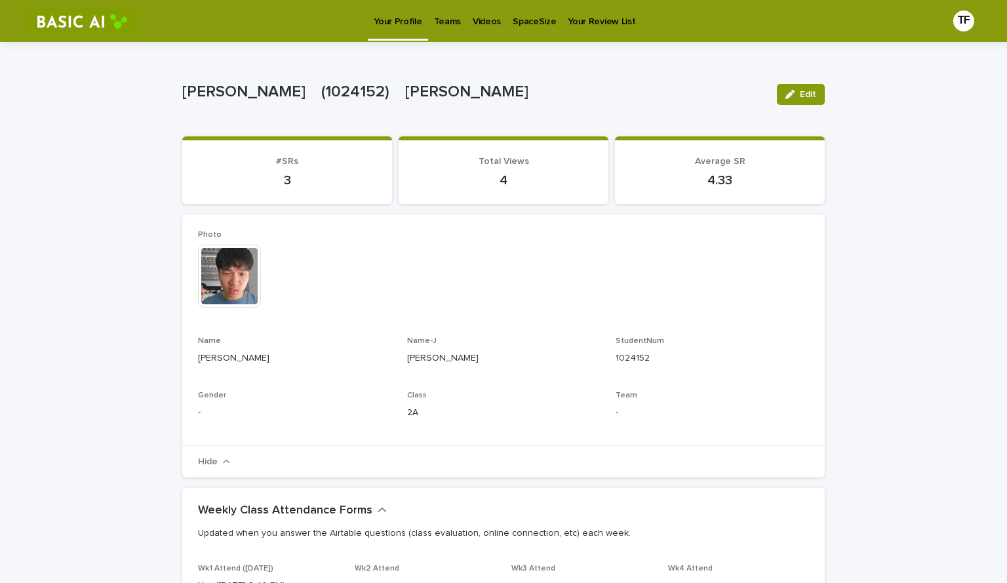
click at [467, 31] on link "Videos" at bounding box center [487, 20] width 40 height 41
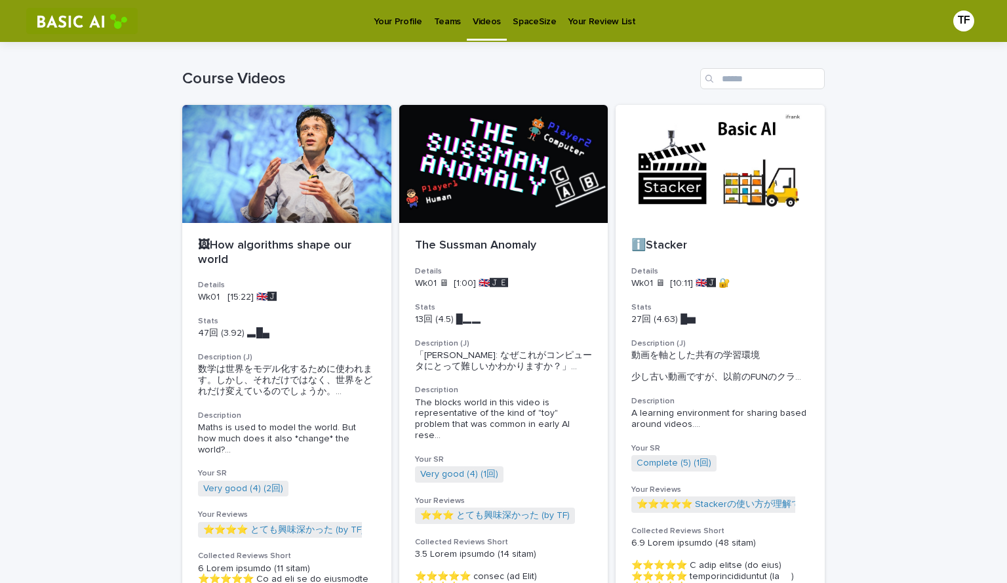
click at [393, 28] on link "Your Profile" at bounding box center [398, 20] width 60 height 41
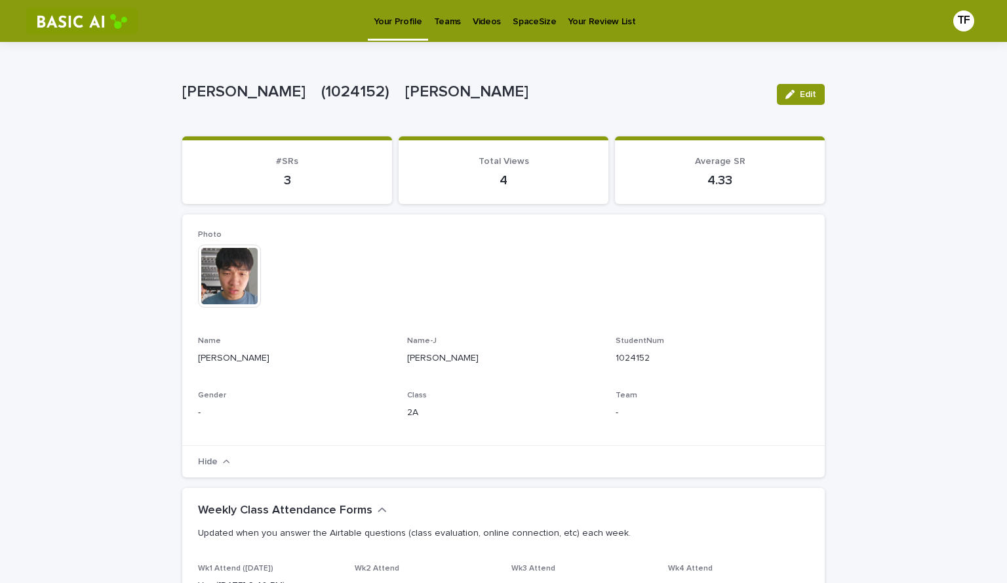
click at [442, 31] on link "Teams" at bounding box center [447, 20] width 39 height 41
